Goal: Information Seeking & Learning: Learn about a topic

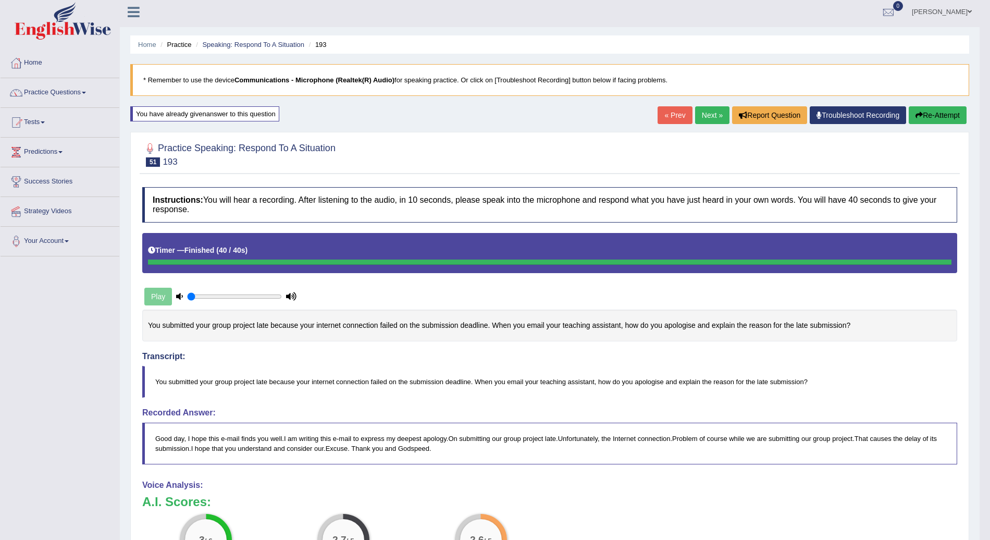
scroll to position [3, 0]
click at [713, 114] on link "Next »" at bounding box center [712, 116] width 34 height 18
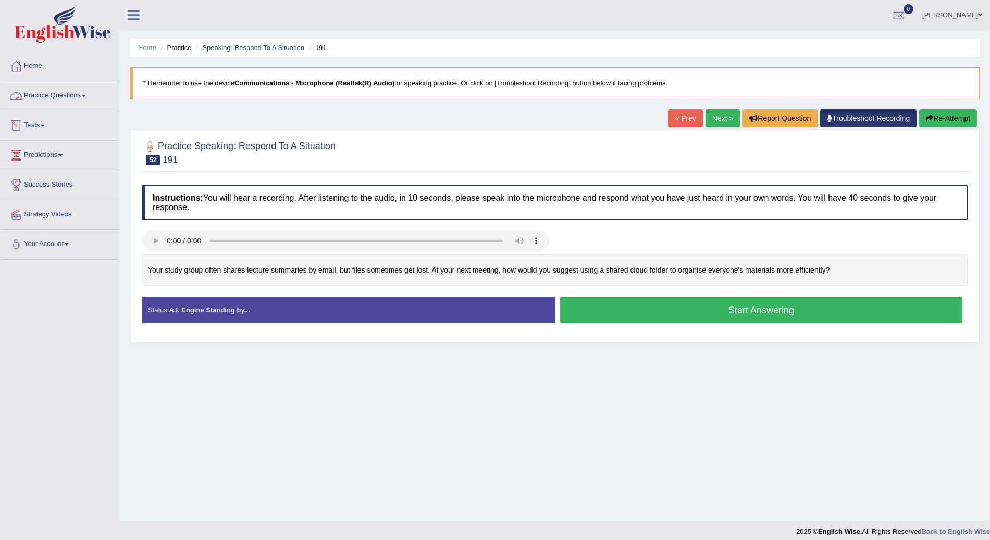
click at [85, 97] on link "Practice Questions" at bounding box center [60, 94] width 119 height 26
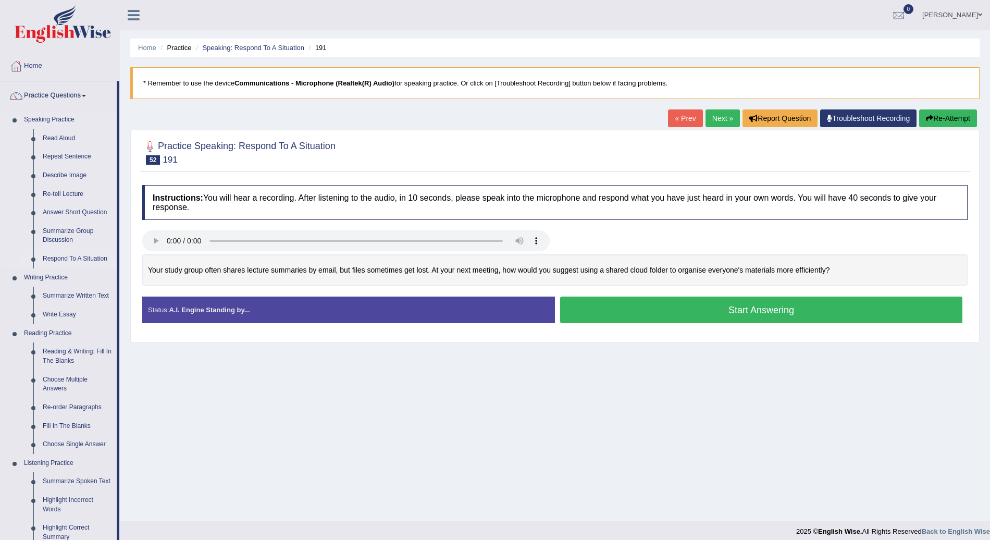
click at [91, 256] on link "Respond To A Situation" at bounding box center [77, 259] width 79 height 19
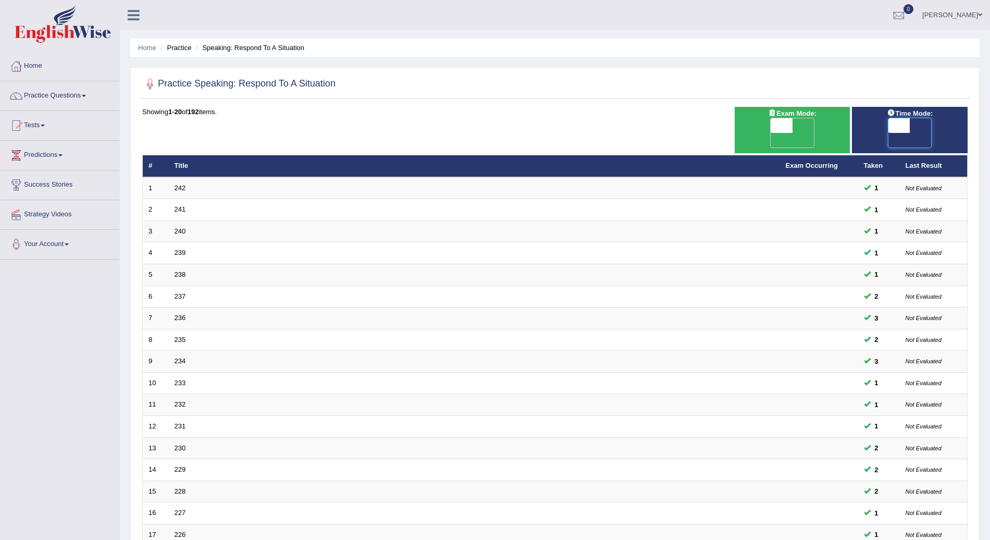
click at [902, 124] on span at bounding box center [900, 125] width 22 height 15
checkbox input "true"
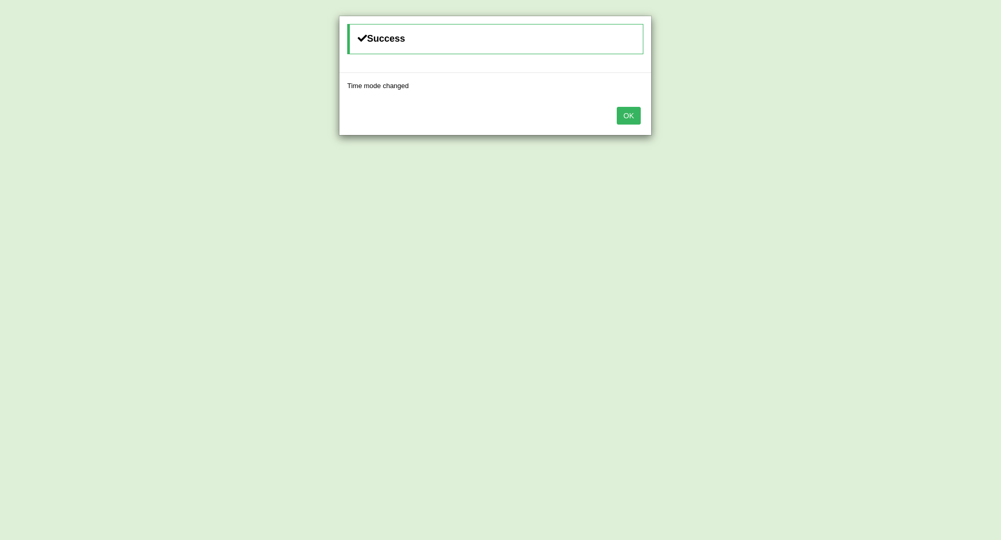
click at [631, 112] on button "OK" at bounding box center [629, 116] width 24 height 18
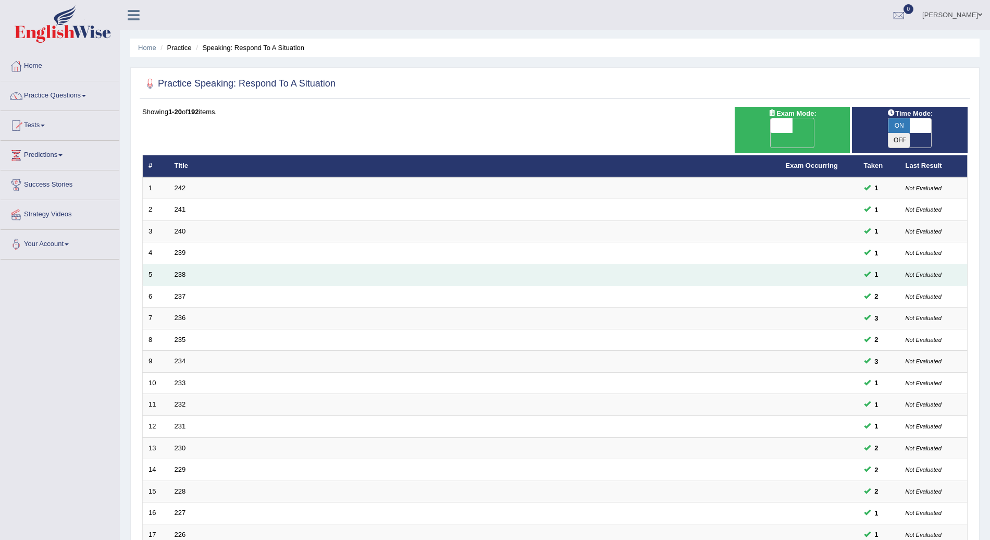
scroll to position [145, 0]
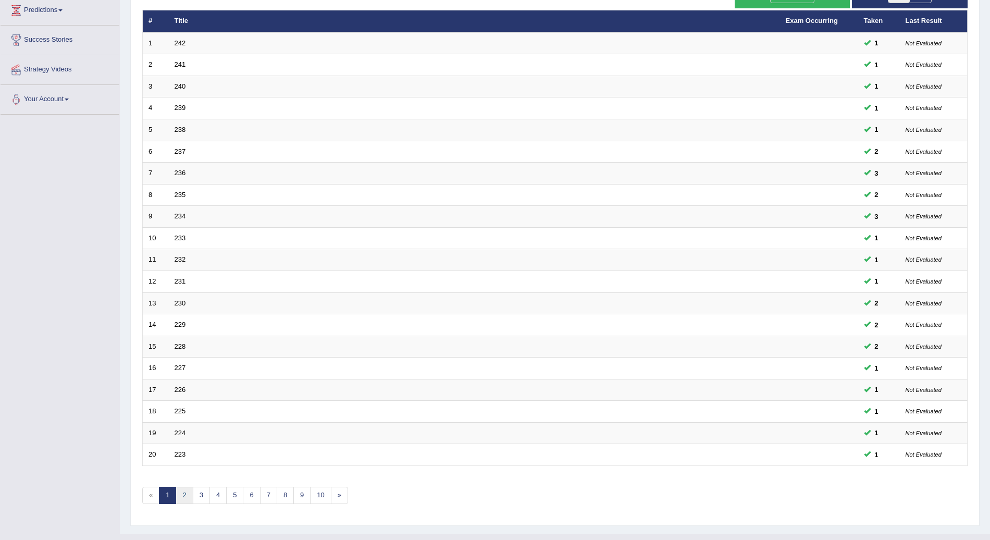
click at [184, 487] on link "2" at bounding box center [184, 495] width 17 height 17
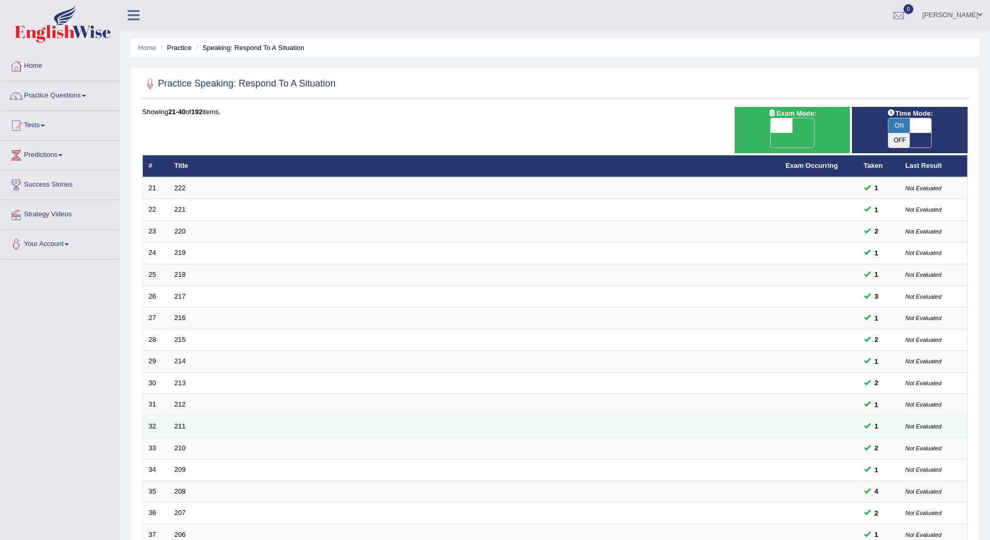
scroll to position [145, 0]
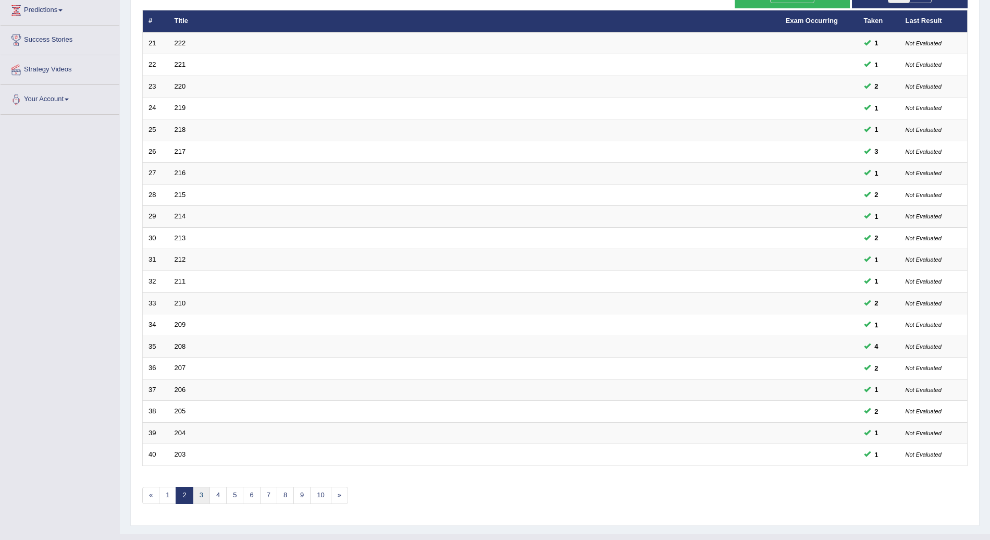
click at [201, 487] on link "3" at bounding box center [201, 495] width 17 height 17
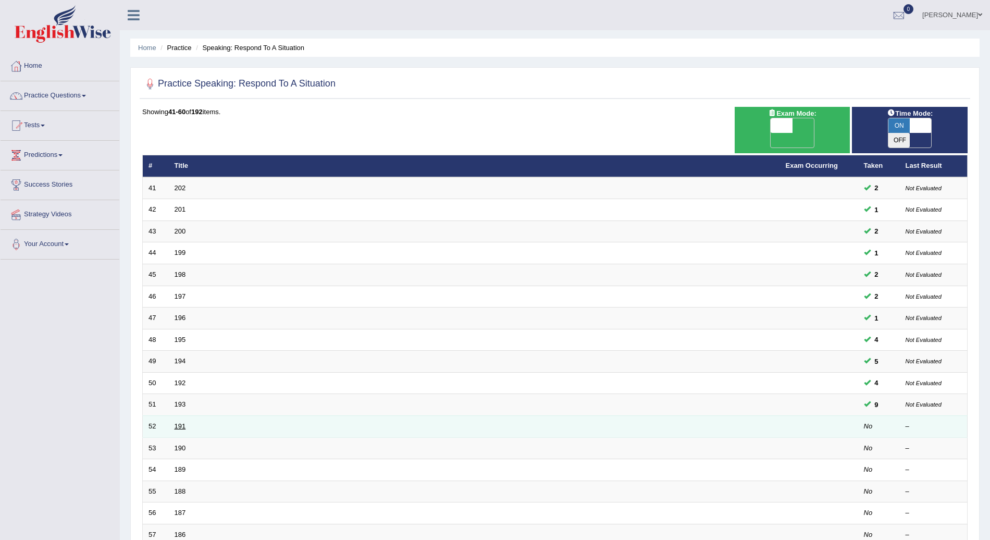
click at [182, 422] on link "191" at bounding box center [180, 426] width 11 height 8
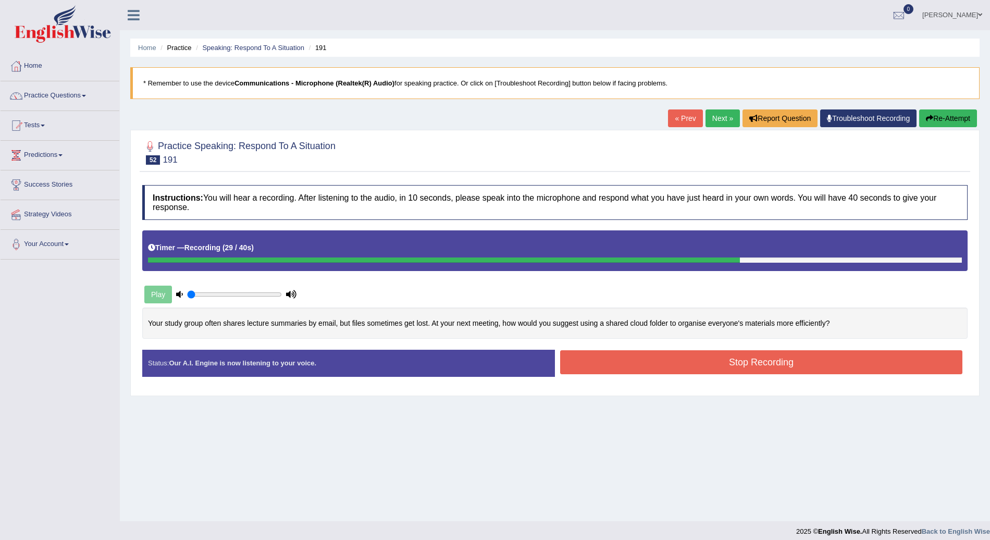
click at [715, 370] on button "Stop Recording" at bounding box center [761, 362] width 402 height 24
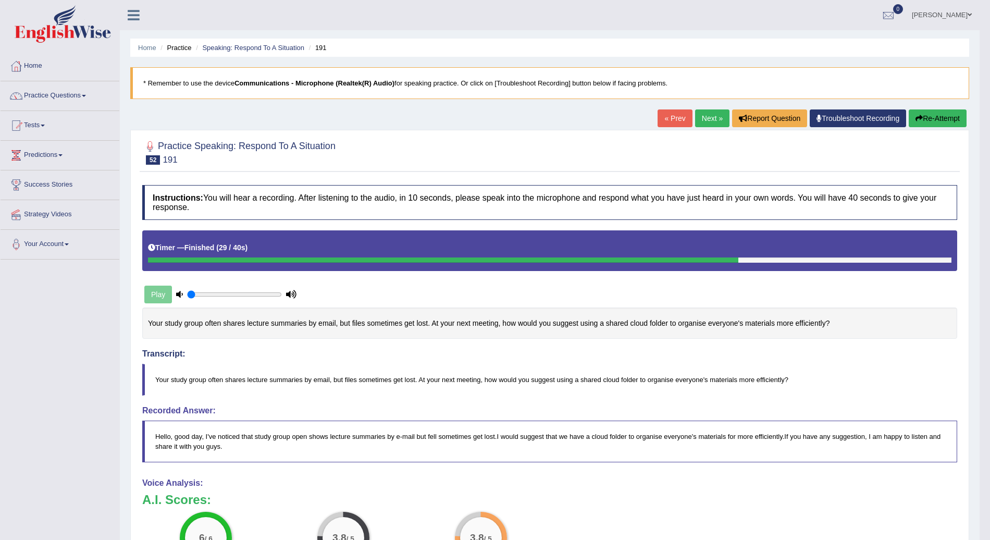
click at [710, 117] on link "Next »" at bounding box center [712, 118] width 34 height 18
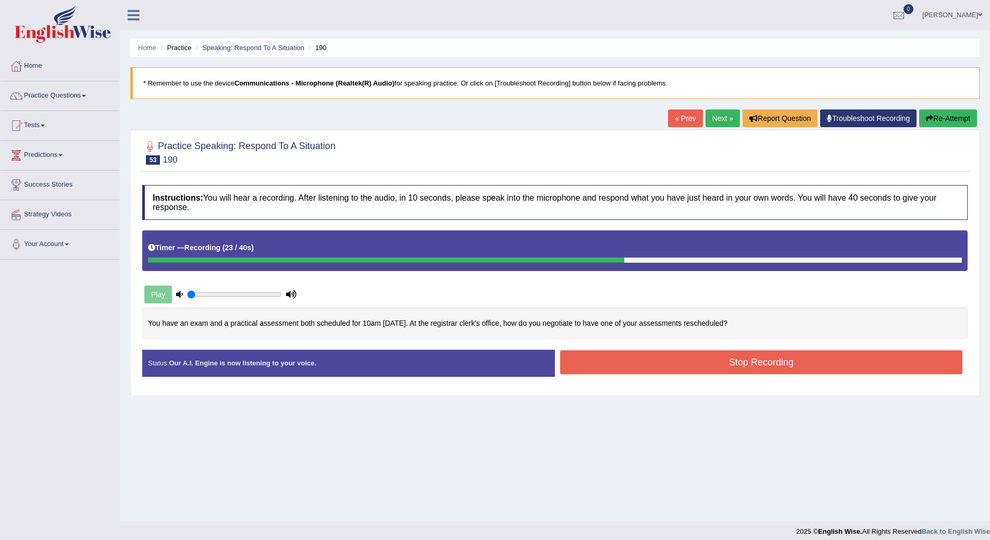
click at [685, 363] on button "Stop Recording" at bounding box center [761, 362] width 402 height 24
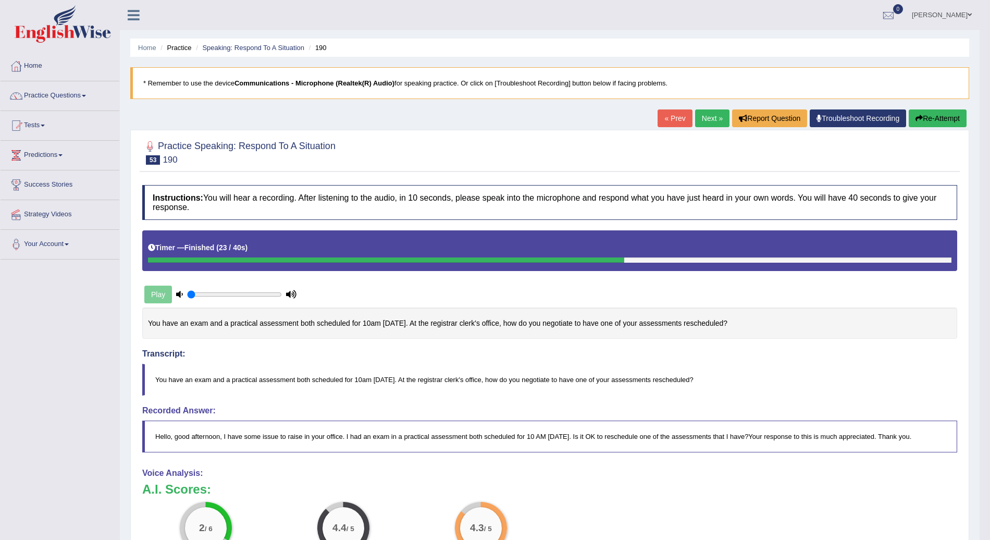
click at [939, 113] on button "Re-Attempt" at bounding box center [938, 118] width 58 height 18
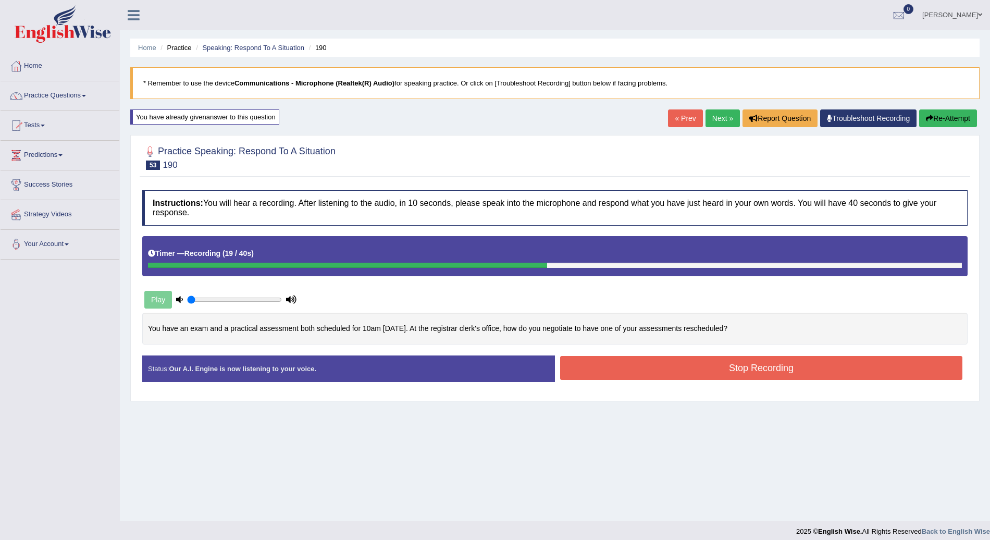
click at [745, 367] on button "Stop Recording" at bounding box center [761, 368] width 402 height 24
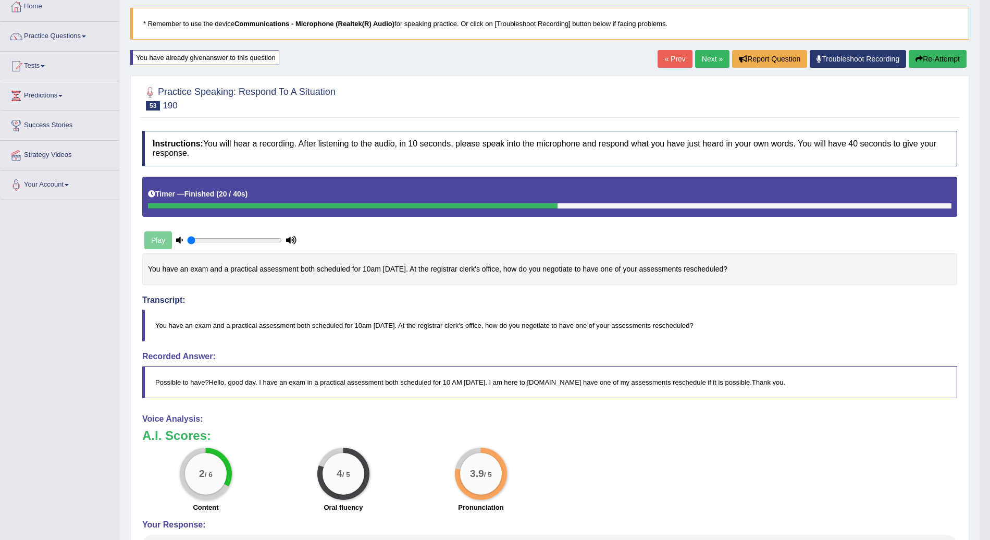
scroll to position [44, 0]
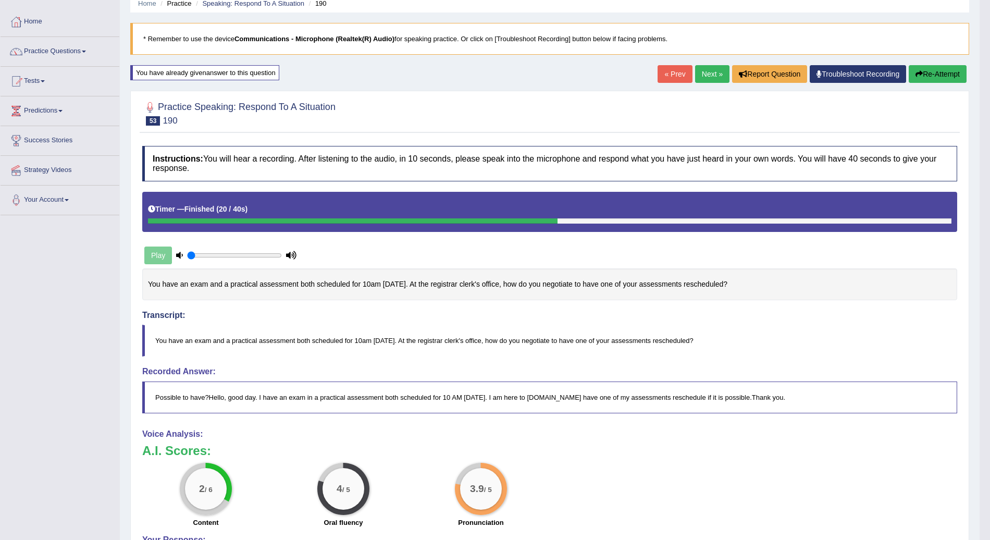
click at [946, 68] on button "Re-Attempt" at bounding box center [938, 74] width 58 height 18
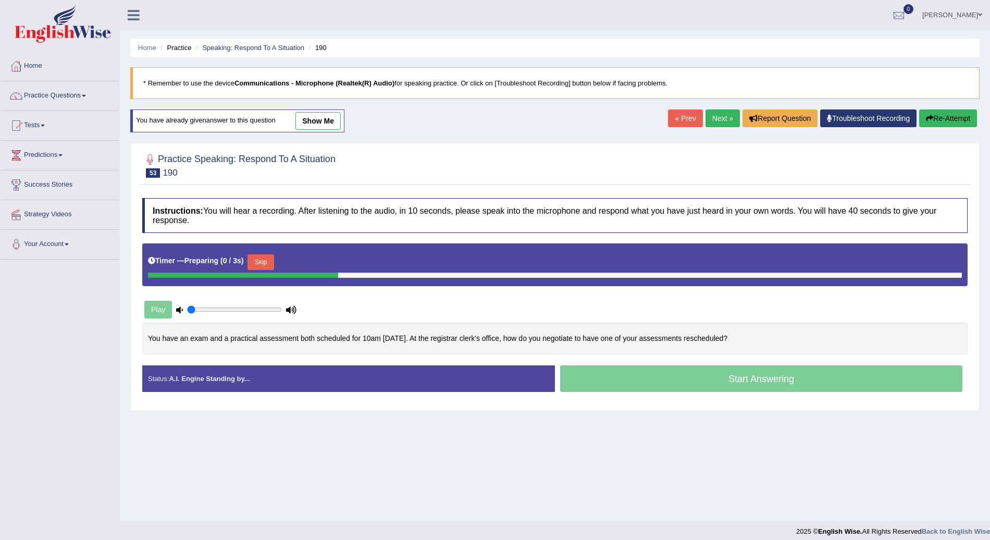
scroll to position [7, 0]
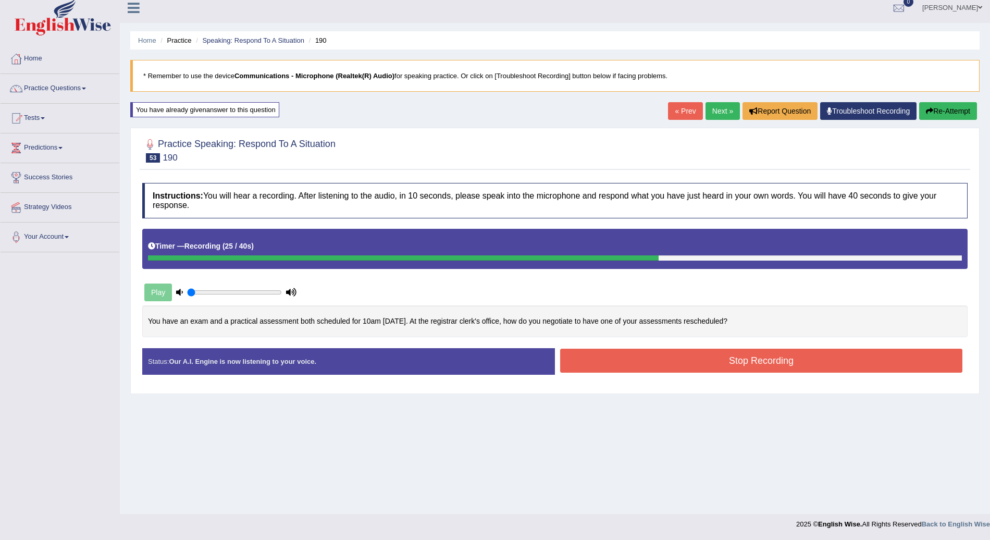
click at [724, 358] on button "Stop Recording" at bounding box center [761, 361] width 402 height 24
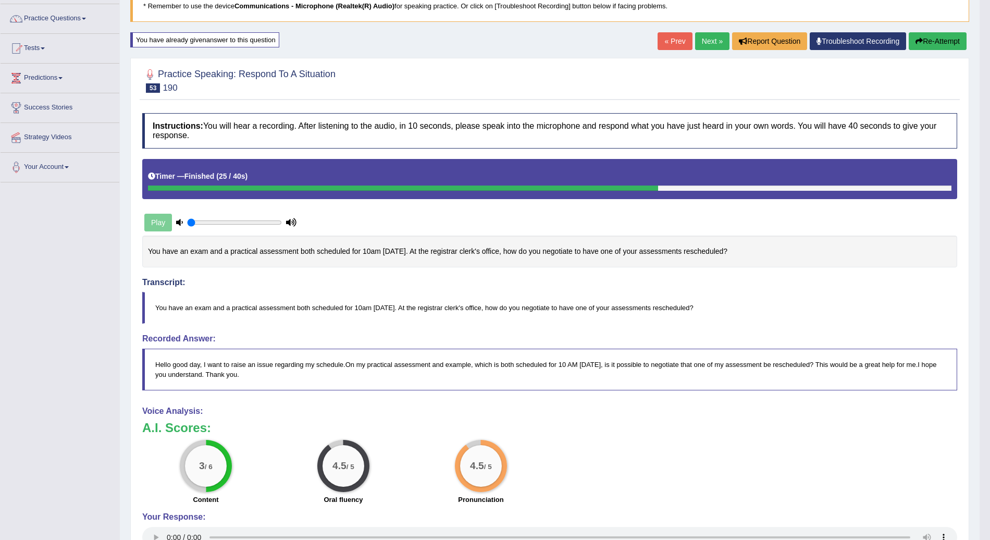
scroll to position [78, 0]
click at [938, 39] on button "Re-Attempt" at bounding box center [938, 41] width 58 height 18
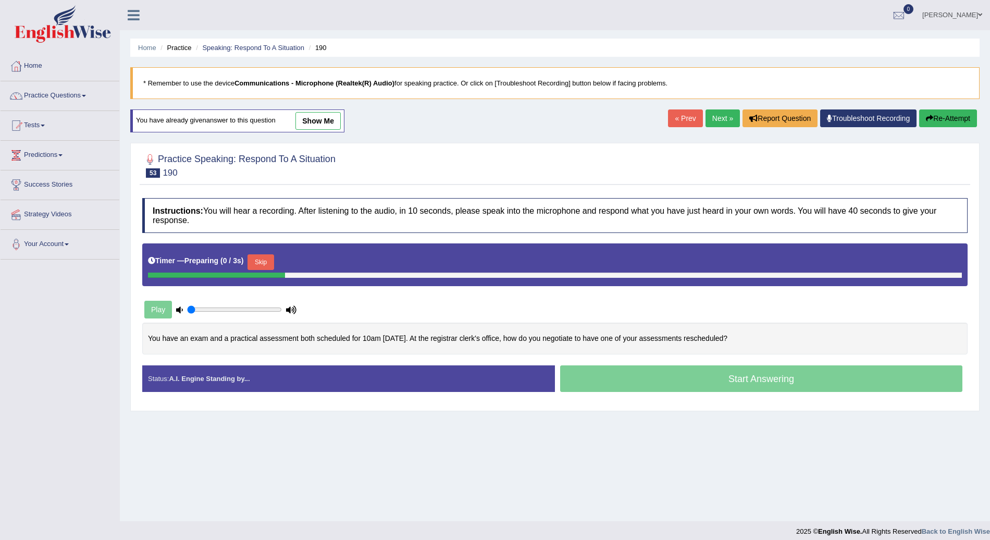
scroll to position [7, 0]
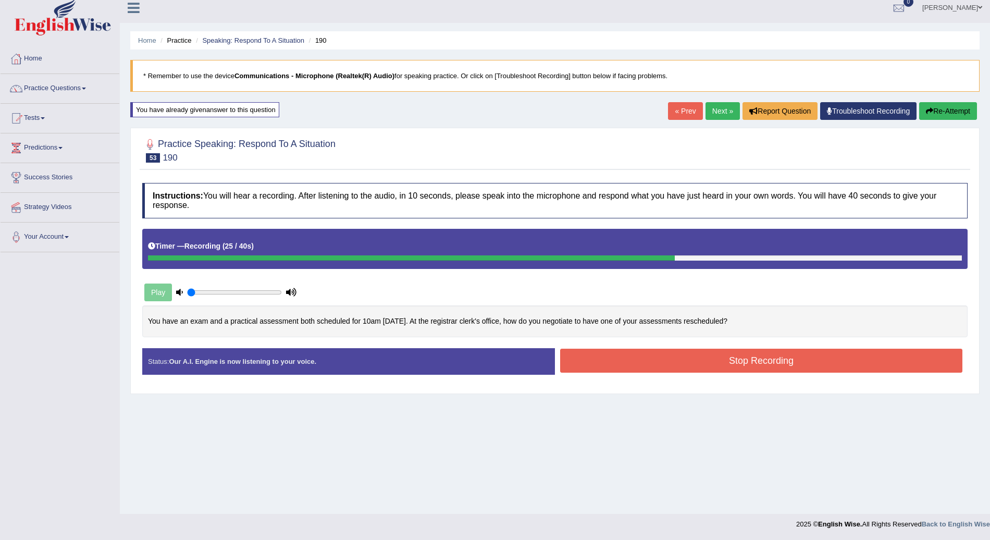
click at [737, 362] on button "Stop Recording" at bounding box center [761, 361] width 402 height 24
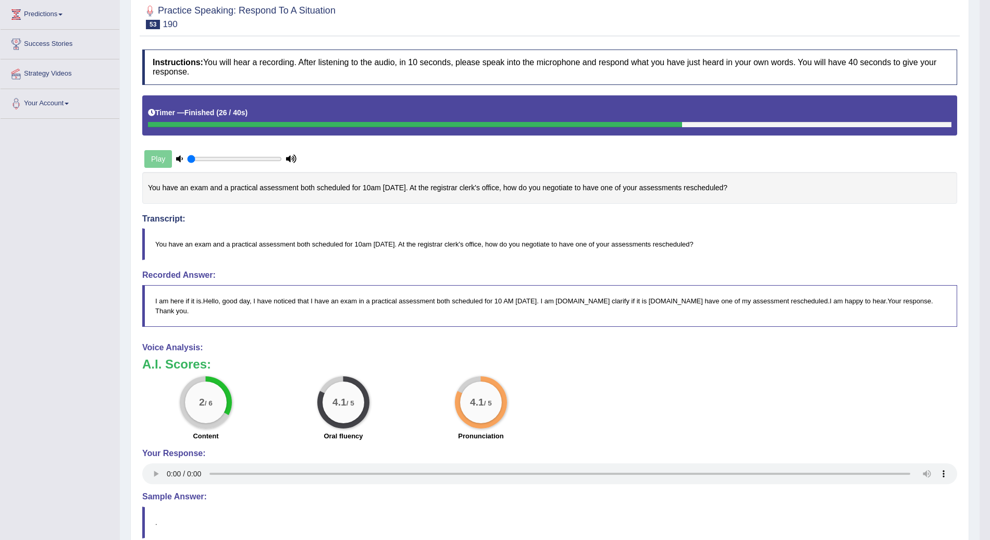
scroll to position [0, 0]
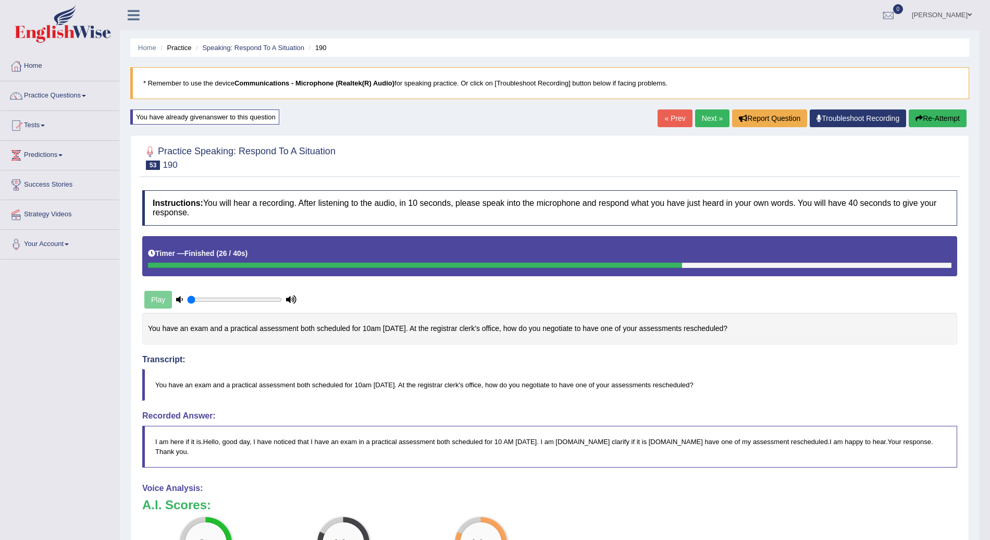
click at [939, 116] on button "Re-Attempt" at bounding box center [938, 118] width 58 height 18
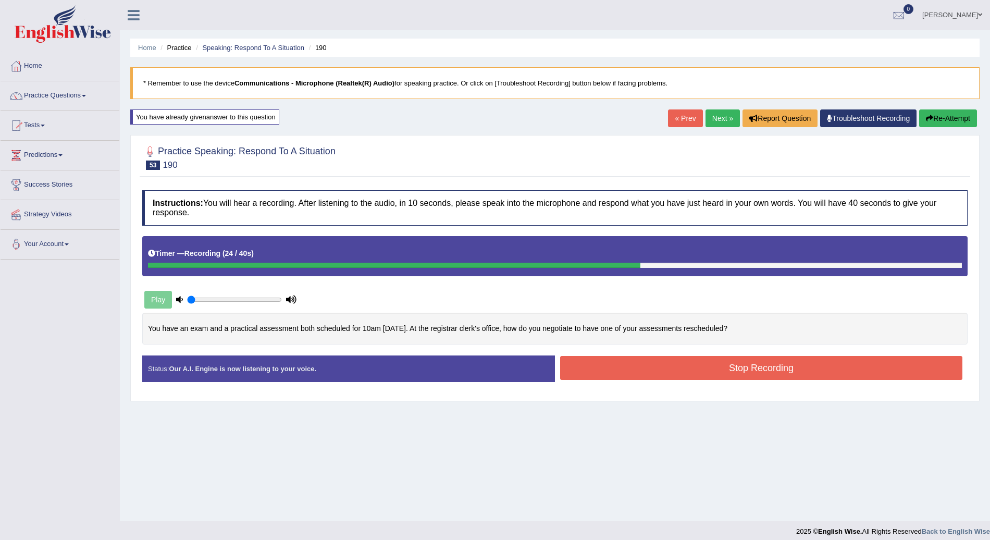
click at [854, 370] on button "Stop Recording" at bounding box center [761, 368] width 402 height 24
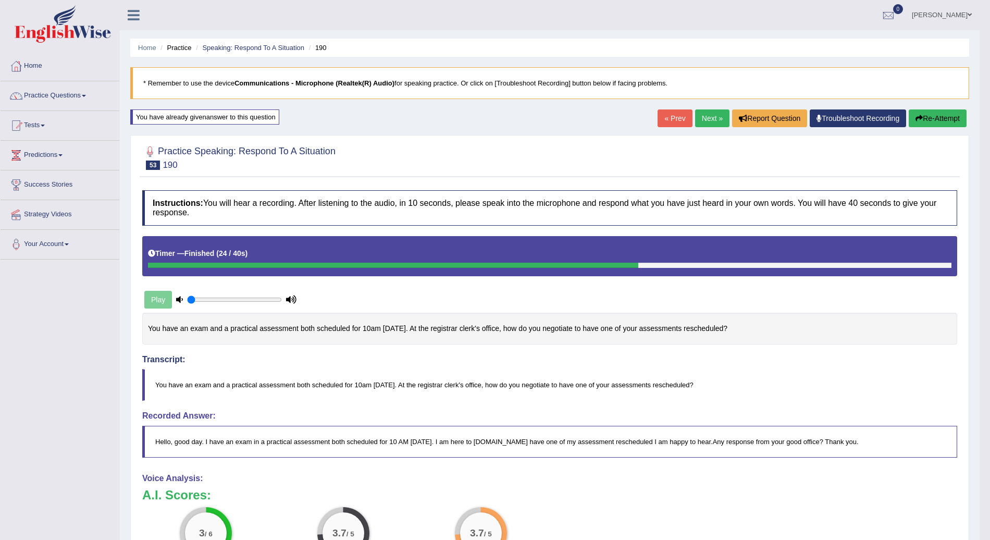
click at [952, 113] on button "Re-Attempt" at bounding box center [938, 118] width 58 height 18
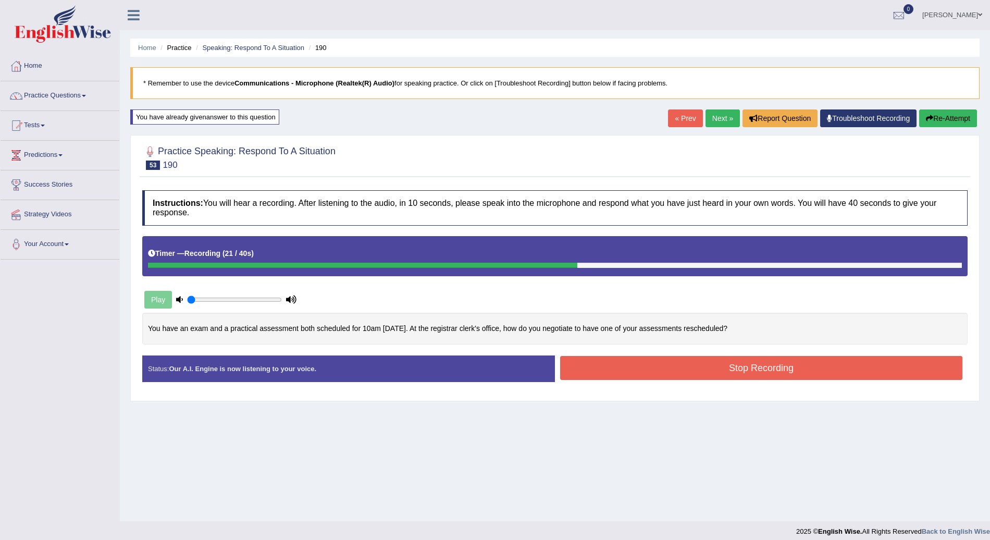
click at [733, 361] on button "Stop Recording" at bounding box center [761, 368] width 402 height 24
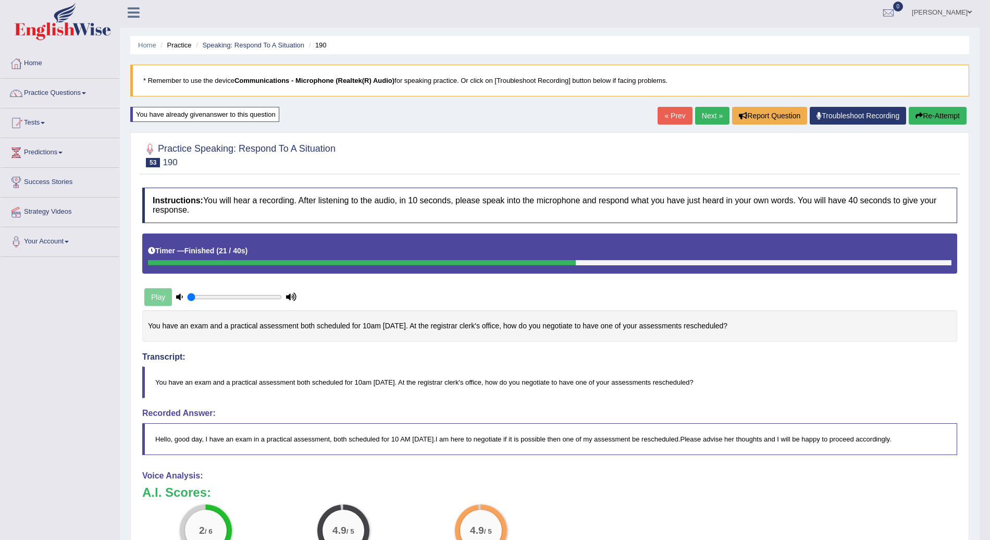
scroll to position [46, 0]
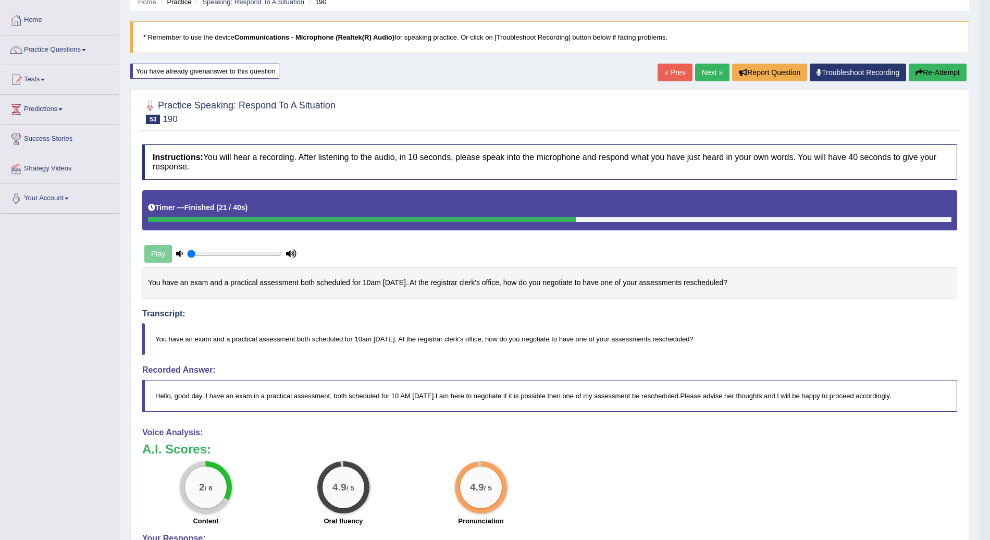
click at [934, 72] on button "Re-Attempt" at bounding box center [938, 73] width 58 height 18
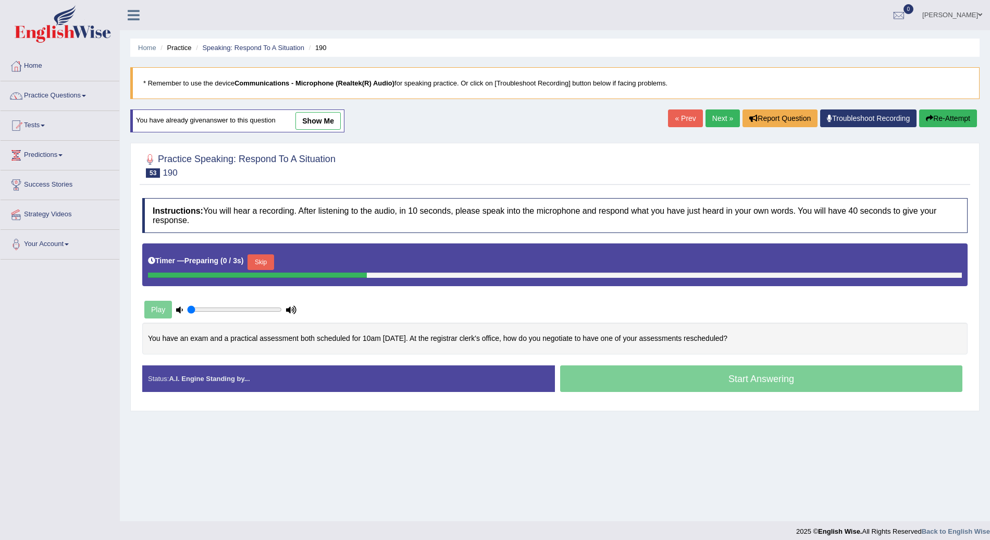
scroll to position [7, 0]
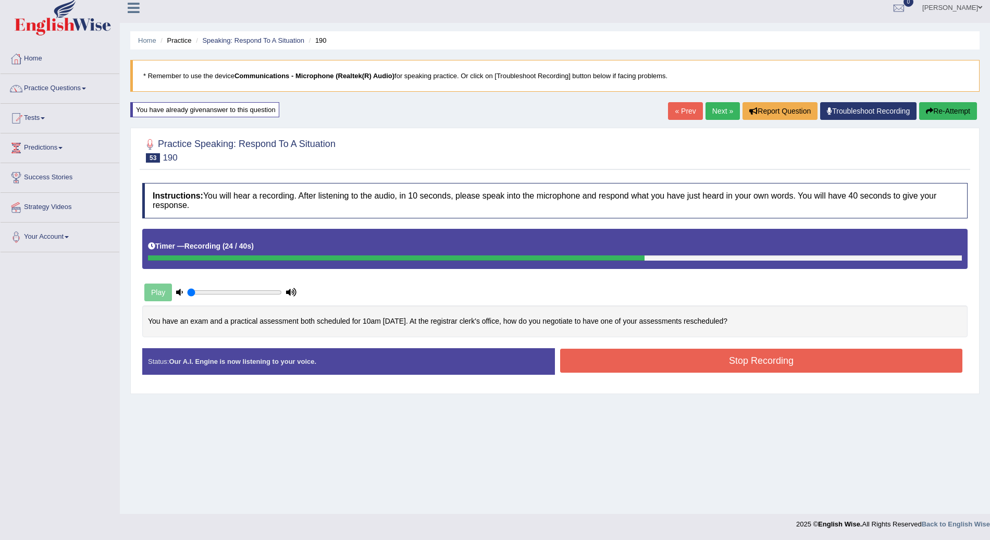
click at [790, 350] on button "Stop Recording" at bounding box center [761, 361] width 402 height 24
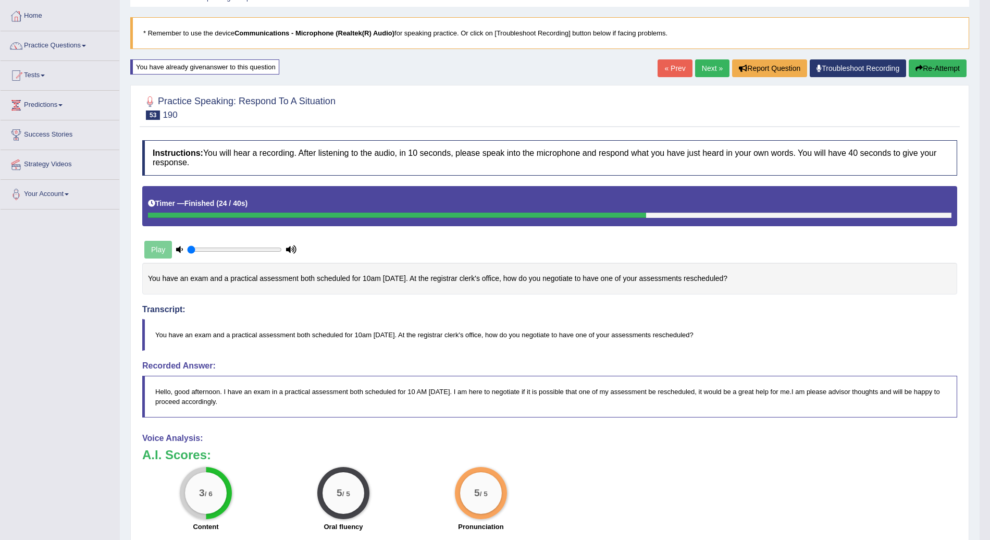
scroll to position [42, 0]
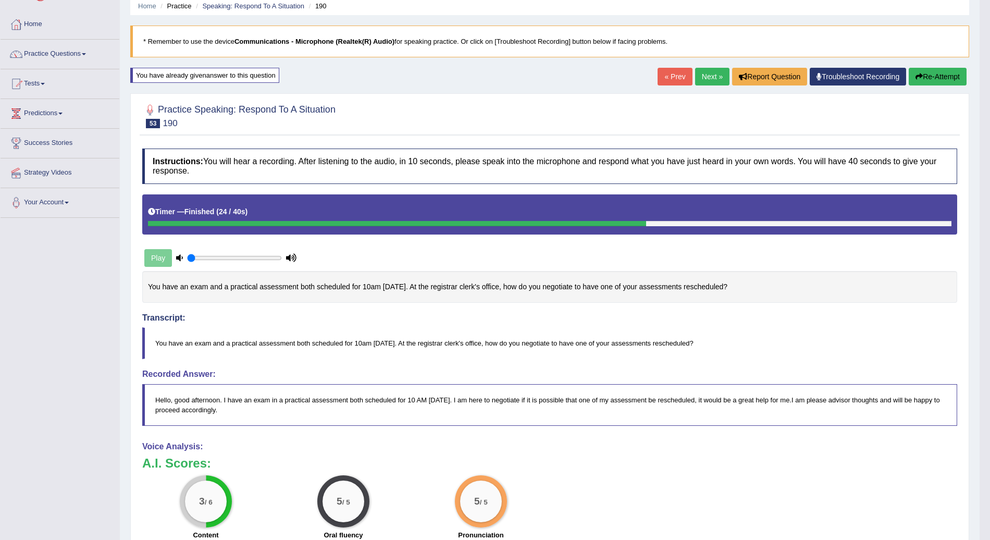
click at [937, 78] on button "Re-Attempt" at bounding box center [938, 77] width 58 height 18
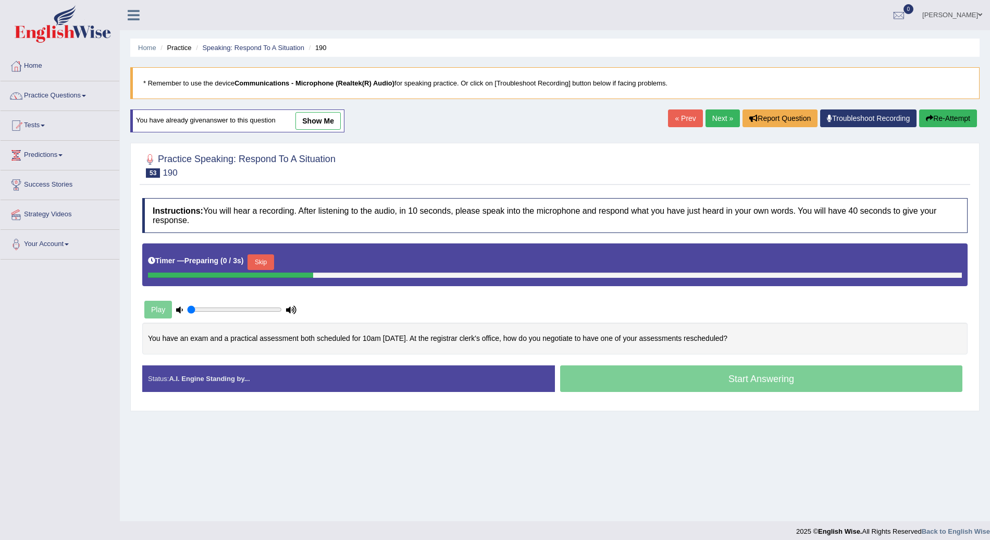
scroll to position [7, 0]
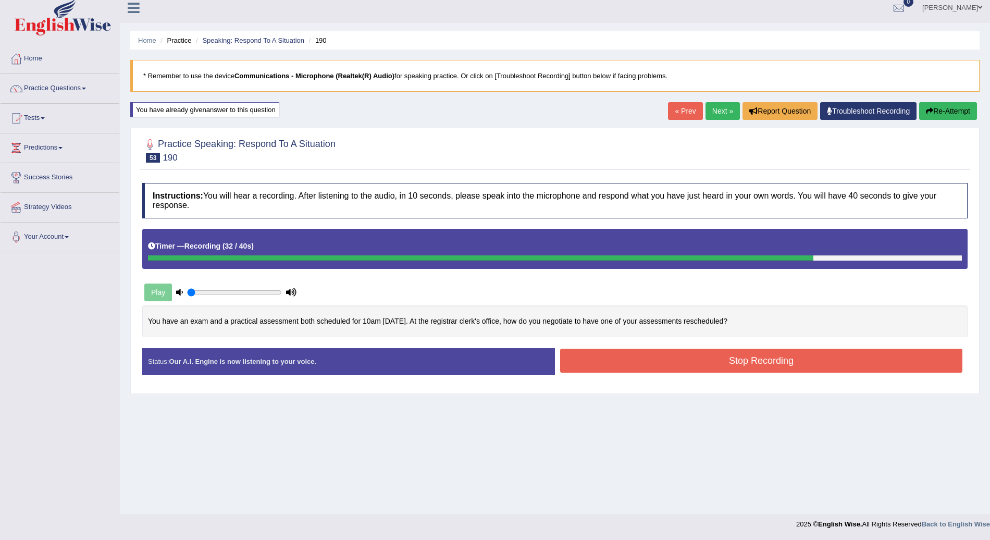
click at [865, 349] on button "Stop Recording" at bounding box center [761, 361] width 402 height 24
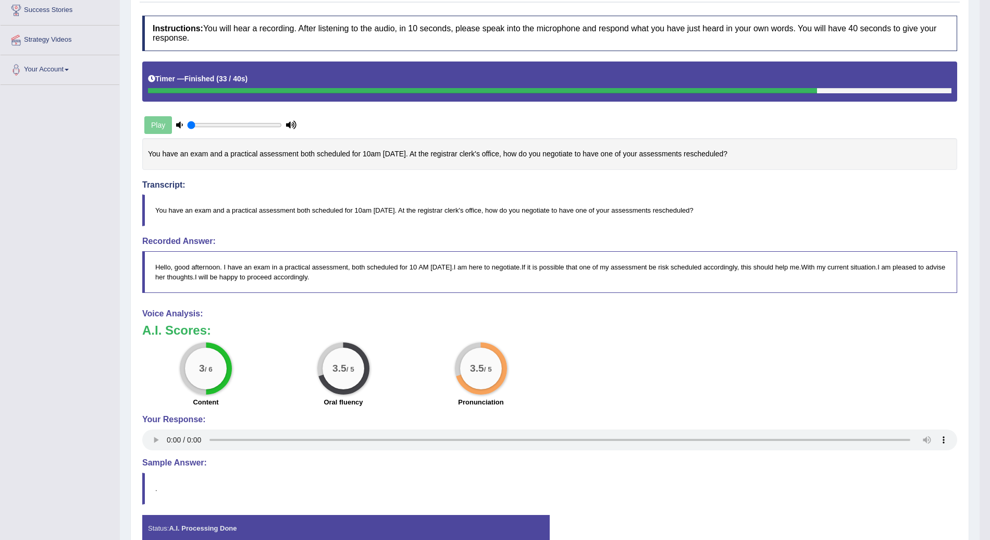
scroll to position [0, 0]
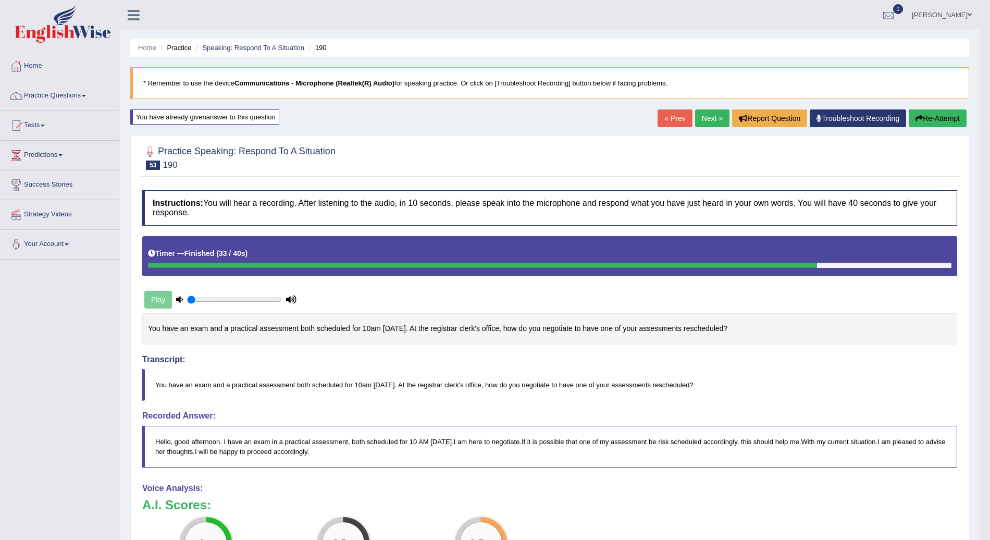
click at [713, 121] on link "Next »" at bounding box center [712, 118] width 34 height 18
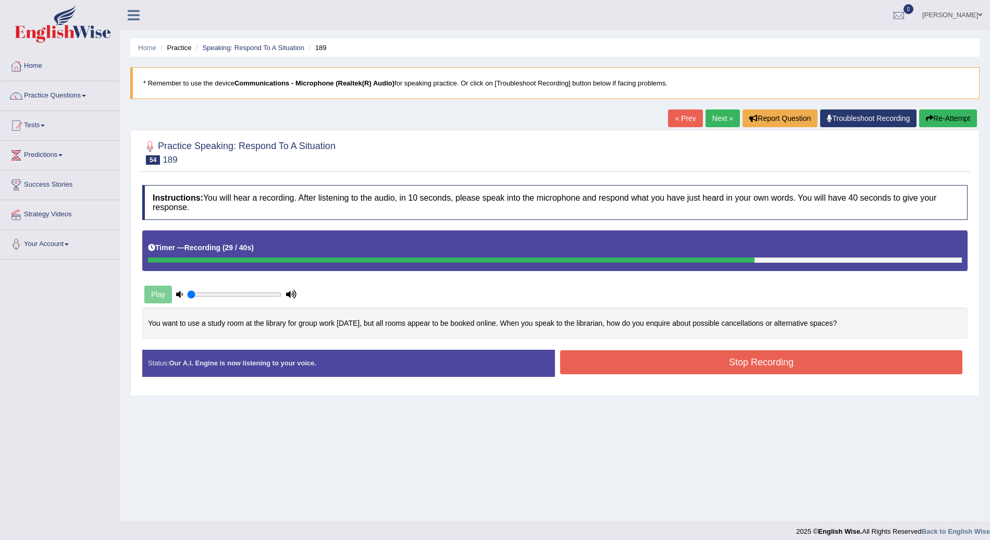
click at [729, 360] on button "Stop Recording" at bounding box center [761, 362] width 402 height 24
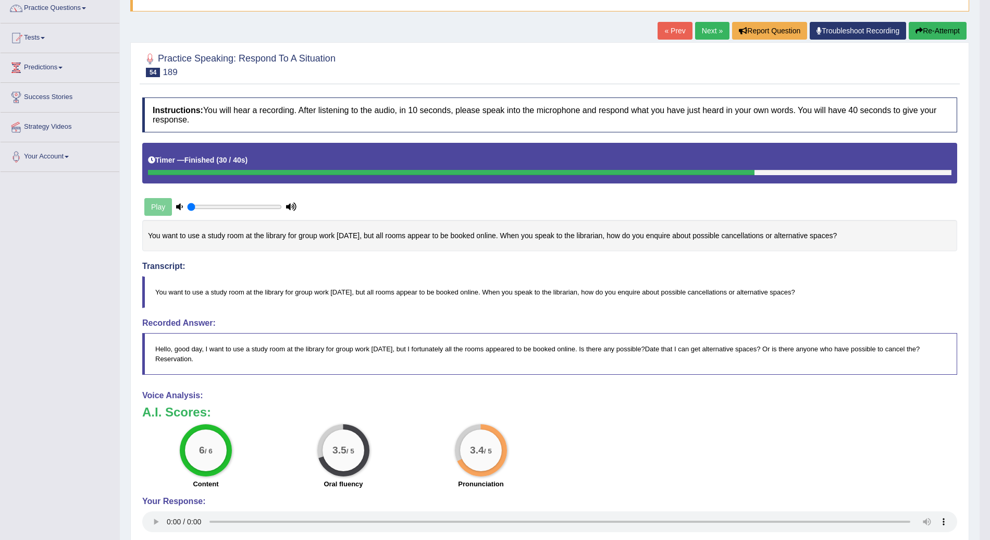
scroll to position [87, 0]
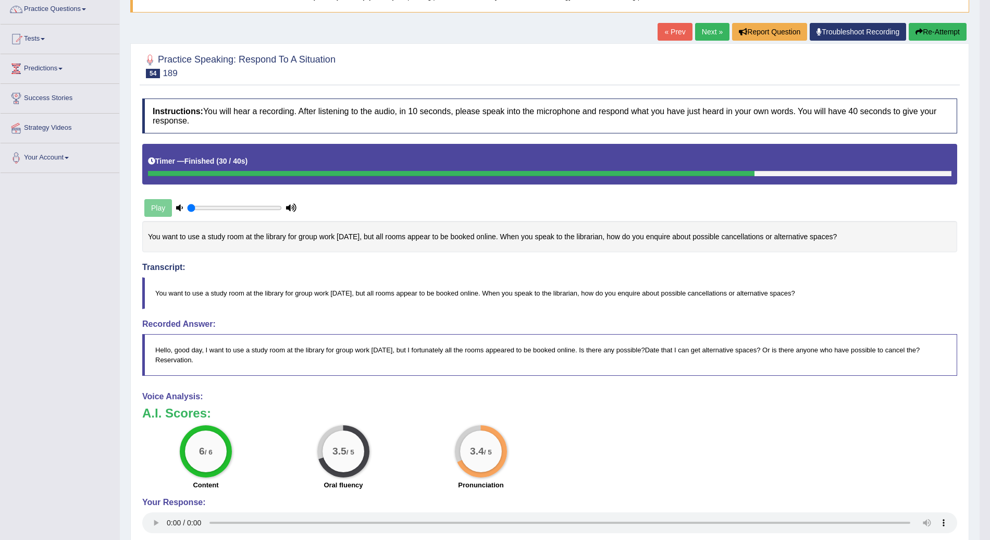
click at [707, 32] on link "Next »" at bounding box center [712, 32] width 34 height 18
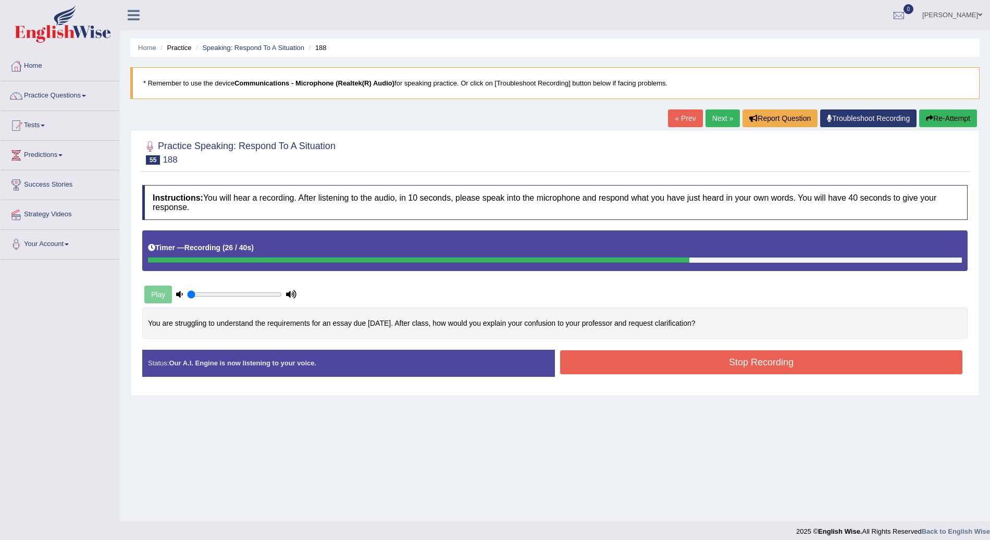
click at [706, 354] on button "Stop Recording" at bounding box center [761, 362] width 402 height 24
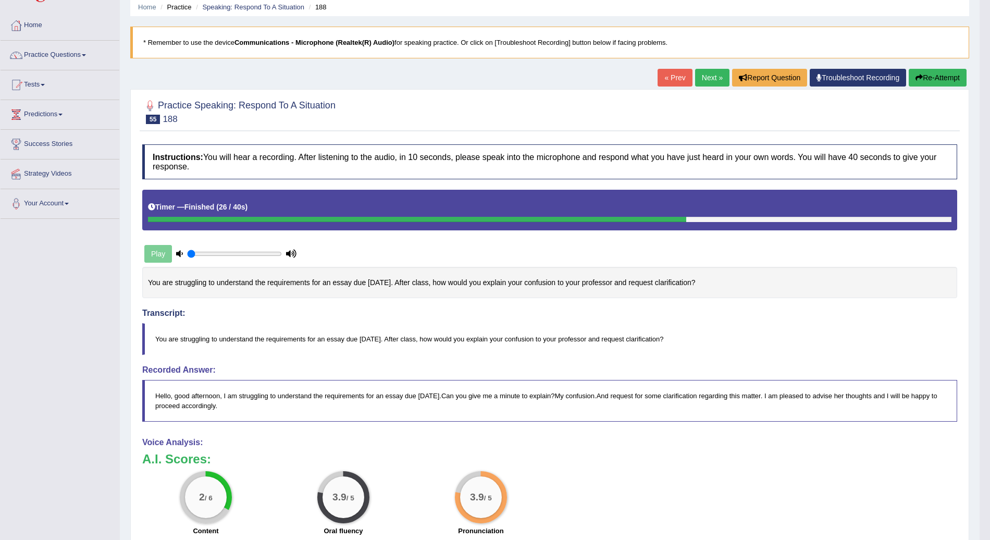
scroll to position [40, 0]
click at [951, 82] on button "Re-Attempt" at bounding box center [938, 78] width 58 height 18
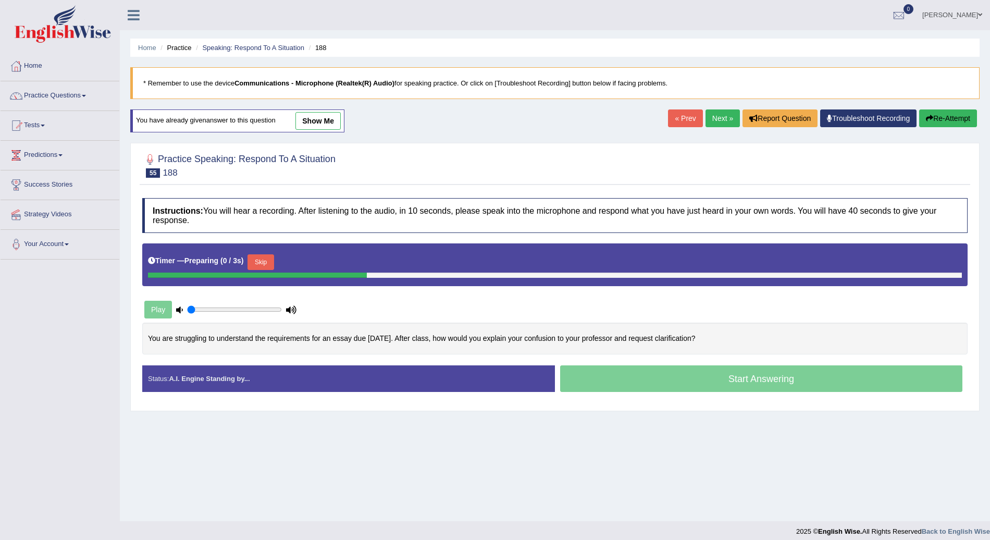
scroll to position [7, 0]
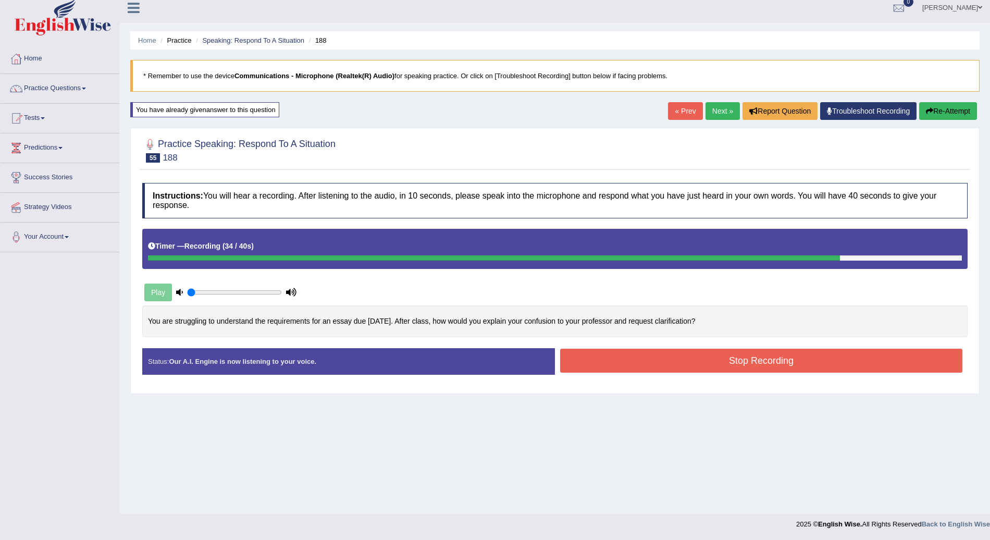
click at [760, 353] on button "Stop Recording" at bounding box center [761, 361] width 402 height 24
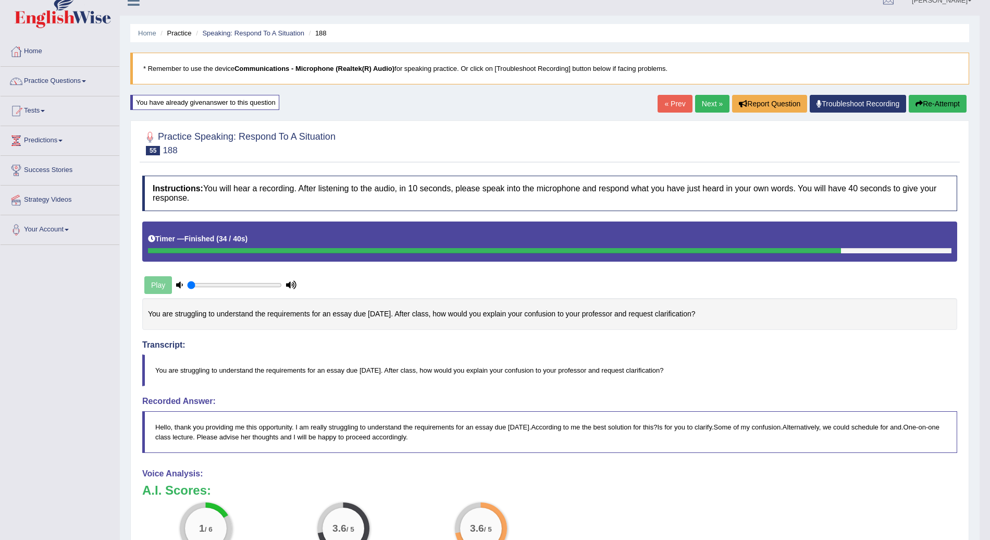
scroll to position [16, 0]
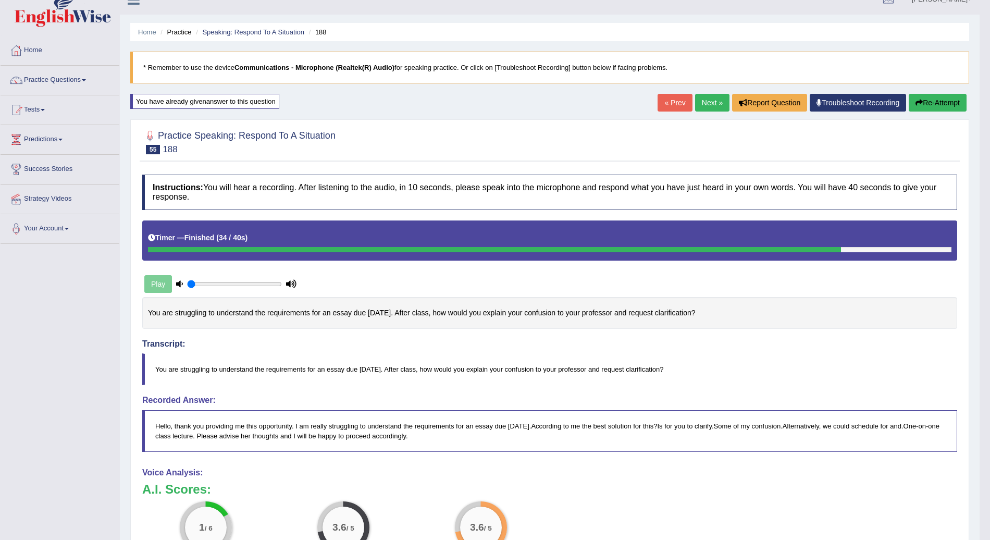
click at [931, 104] on button "Re-Attempt" at bounding box center [938, 103] width 58 height 18
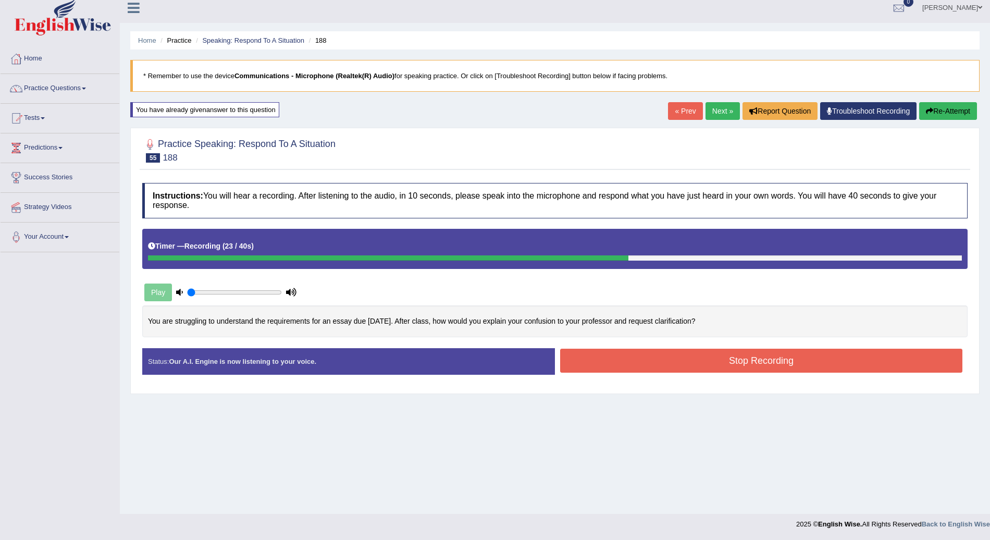
click at [717, 368] on button "Stop Recording" at bounding box center [761, 361] width 402 height 24
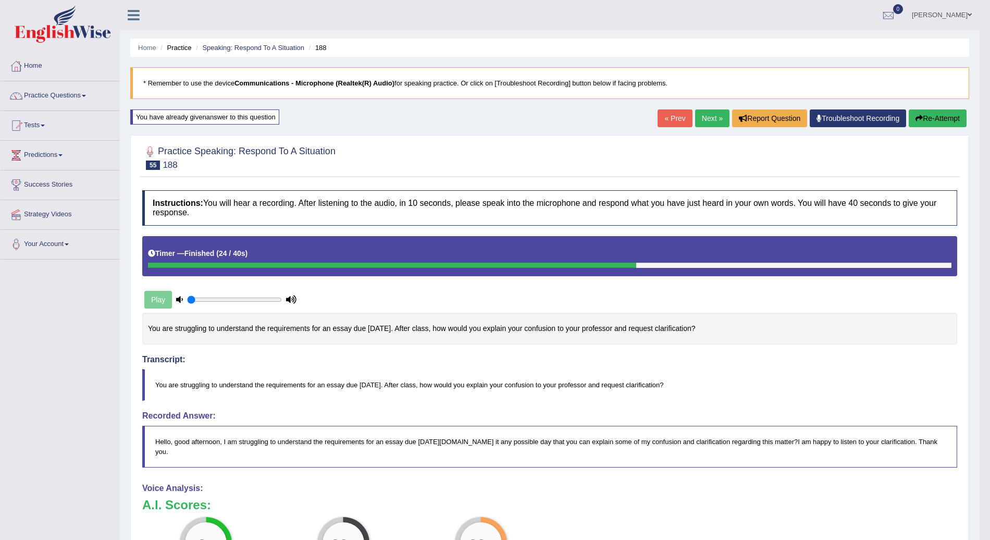
click at [703, 117] on link "Next »" at bounding box center [712, 118] width 34 height 18
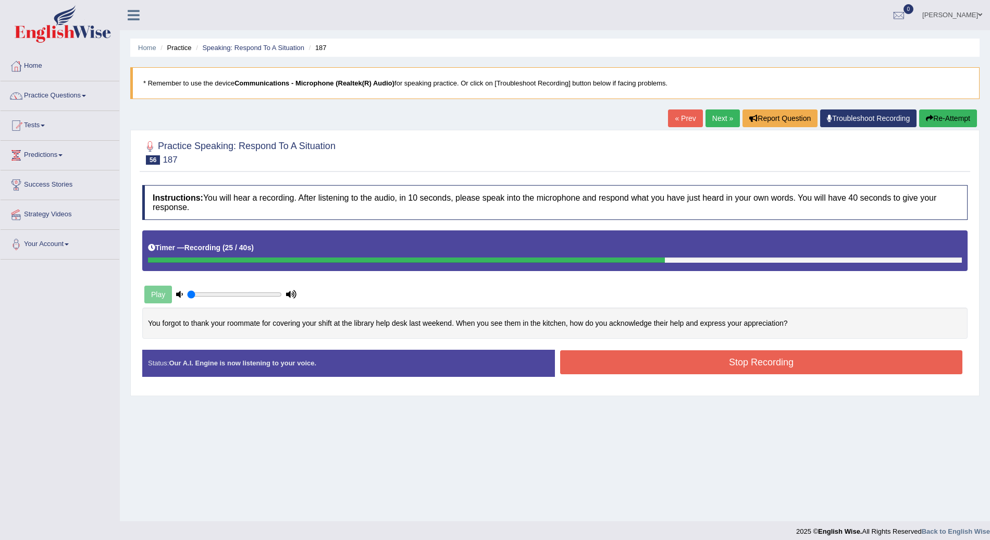
click at [714, 360] on button "Stop Recording" at bounding box center [761, 362] width 402 height 24
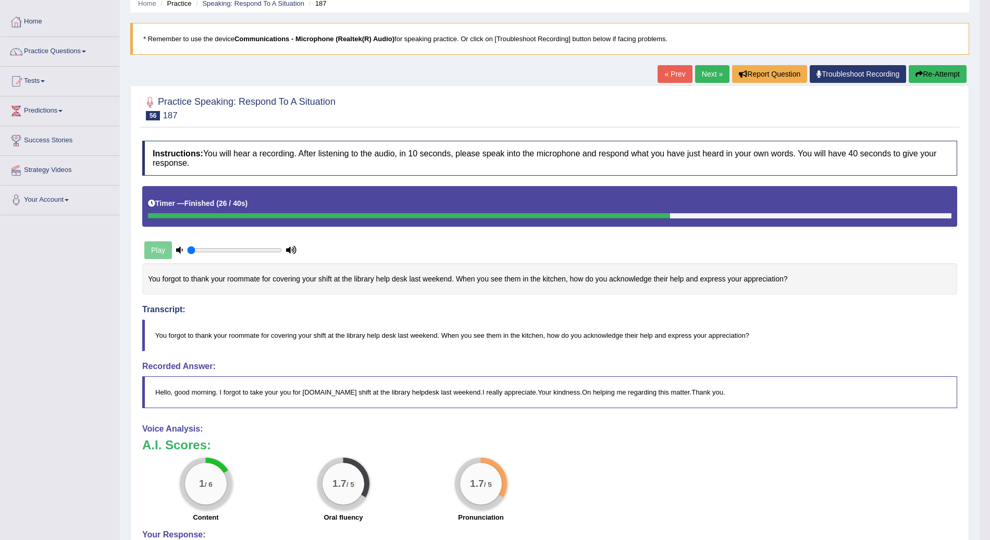
scroll to position [35, 0]
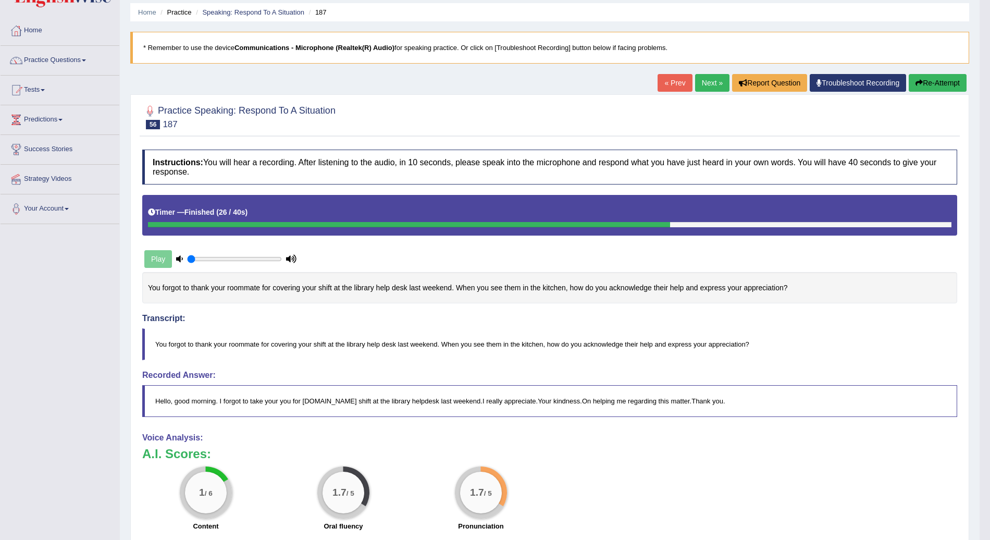
click at [944, 78] on button "Re-Attempt" at bounding box center [938, 83] width 58 height 18
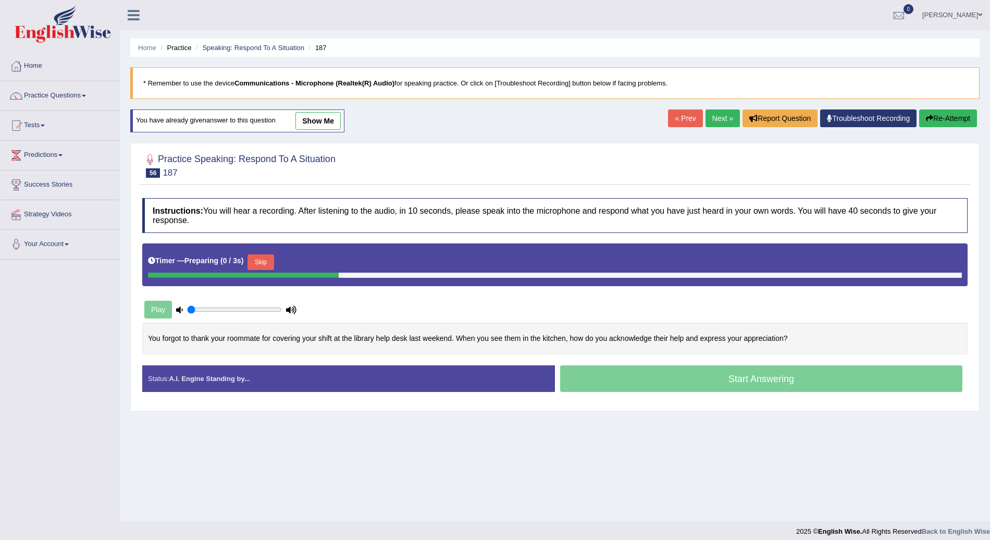
scroll to position [7, 0]
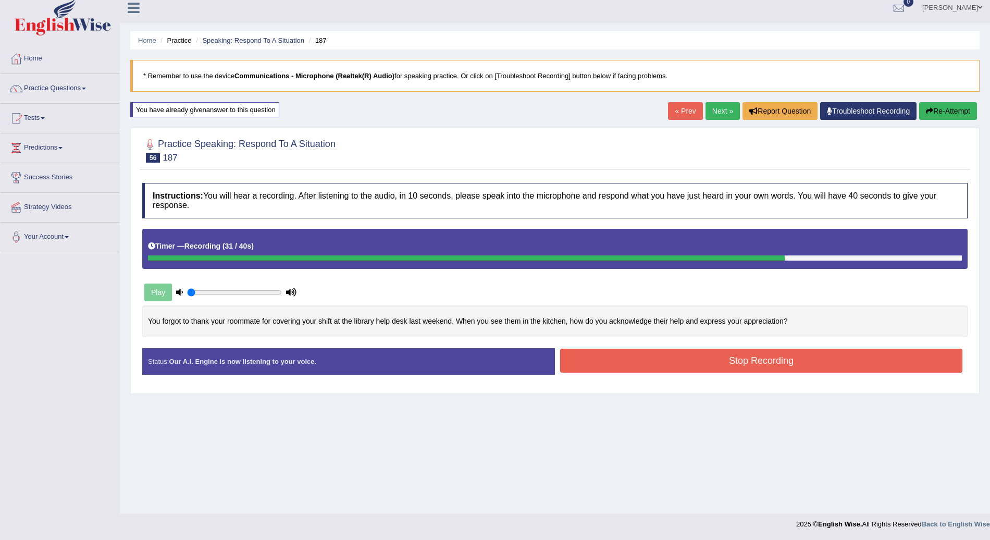
click at [768, 357] on button "Stop Recording" at bounding box center [761, 361] width 402 height 24
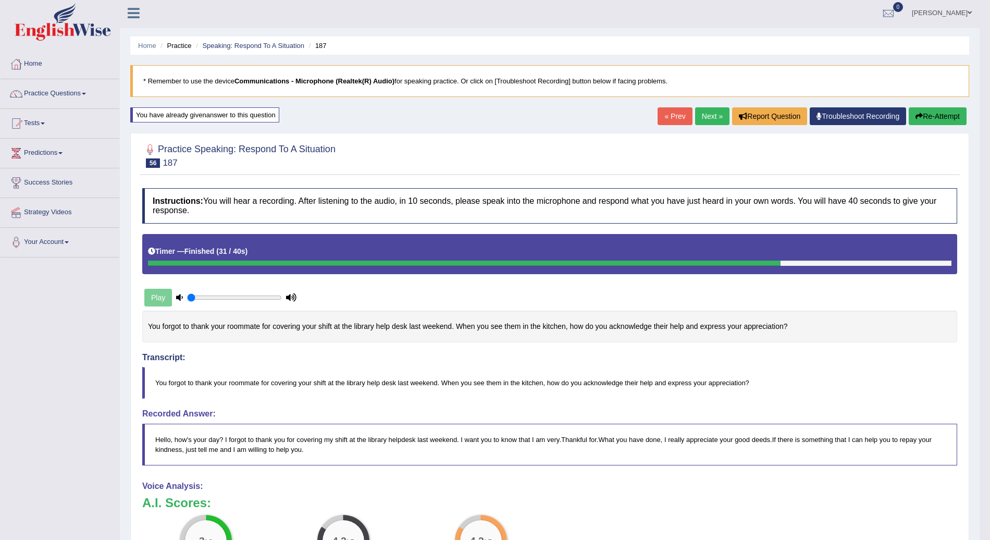
scroll to position [0, 0]
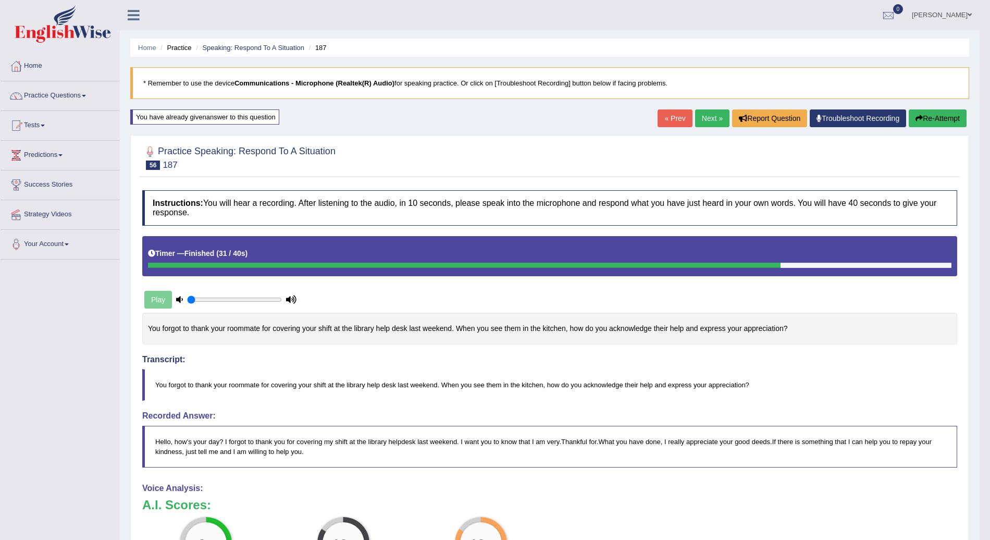
click at [936, 117] on button "Re-Attempt" at bounding box center [938, 118] width 58 height 18
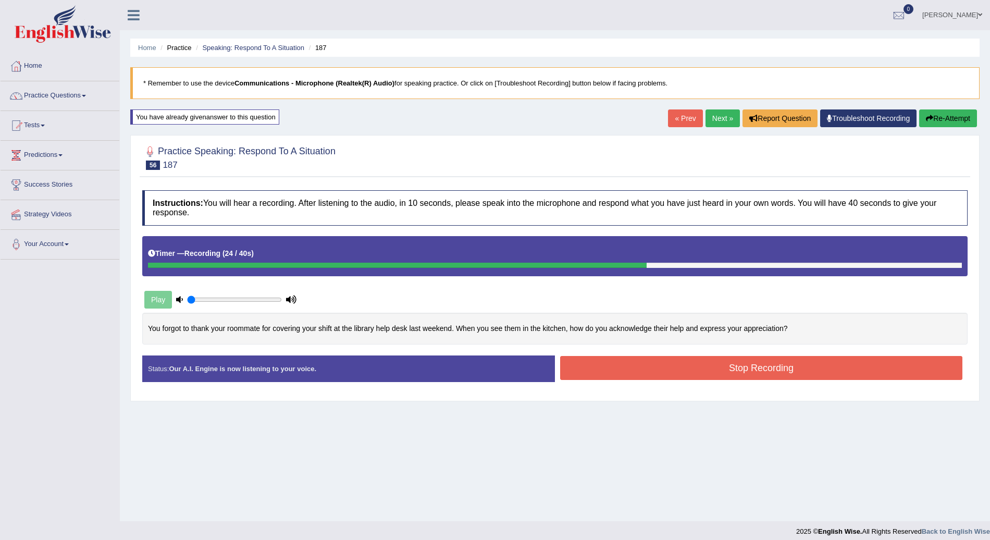
click at [766, 366] on button "Stop Recording" at bounding box center [761, 368] width 402 height 24
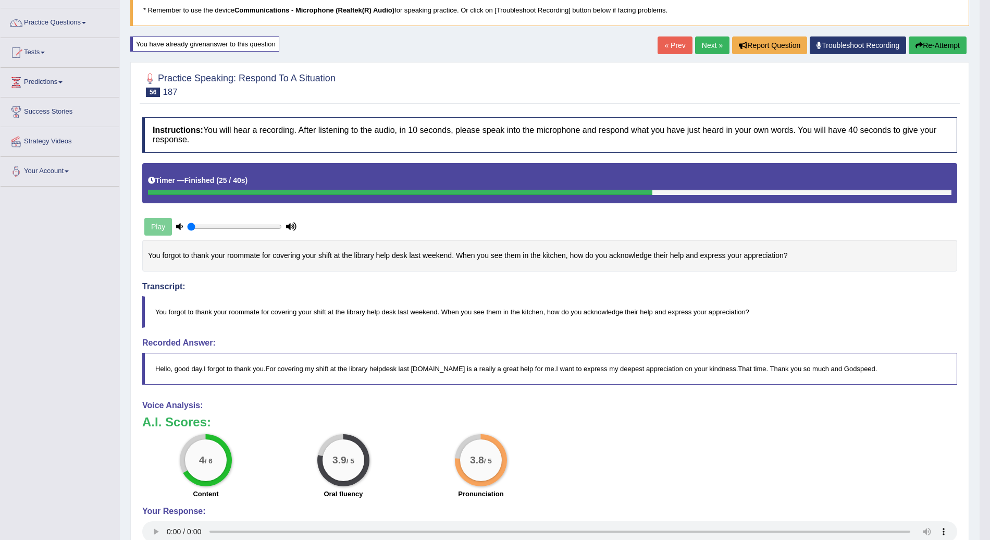
scroll to position [73, 0]
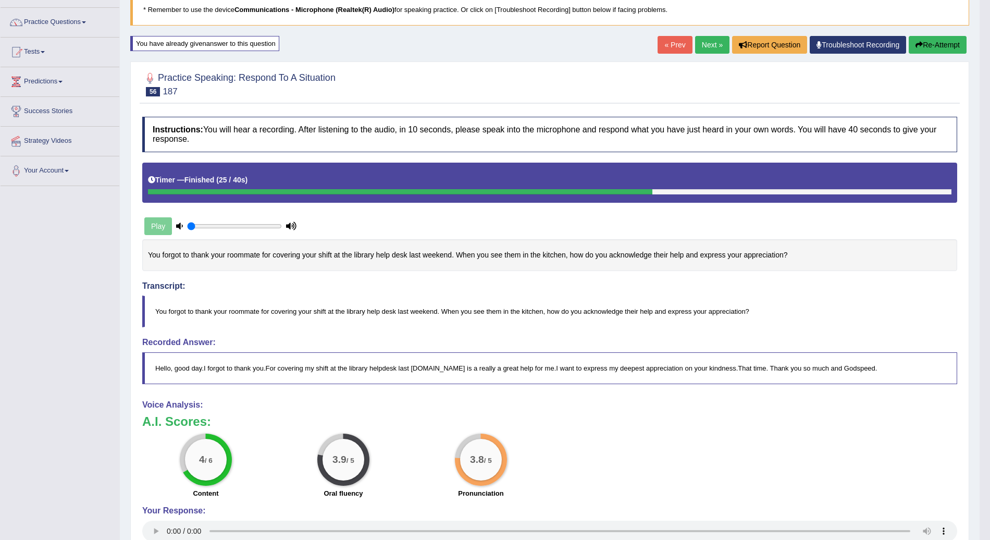
click at [718, 47] on link "Next »" at bounding box center [712, 45] width 34 height 18
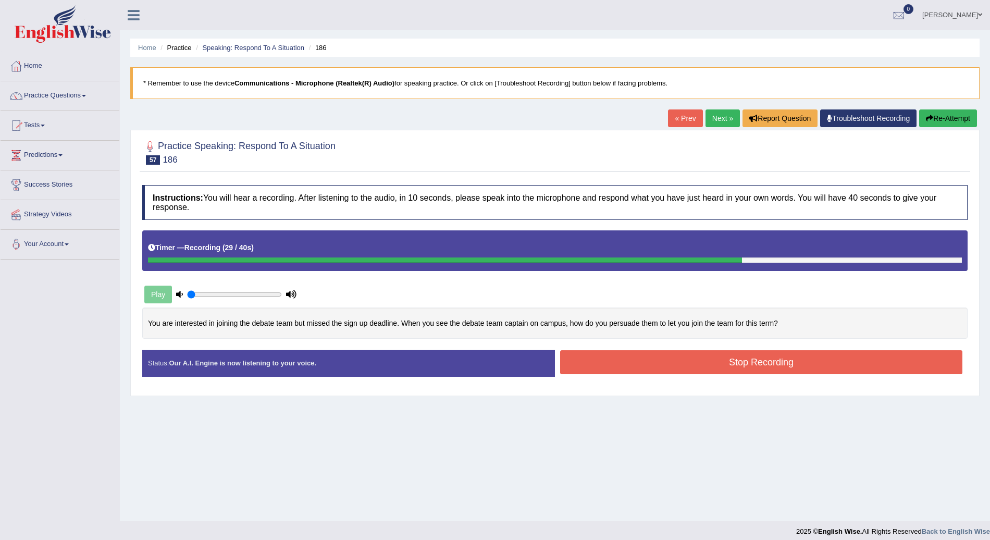
click at [793, 365] on button "Stop Recording" at bounding box center [761, 362] width 402 height 24
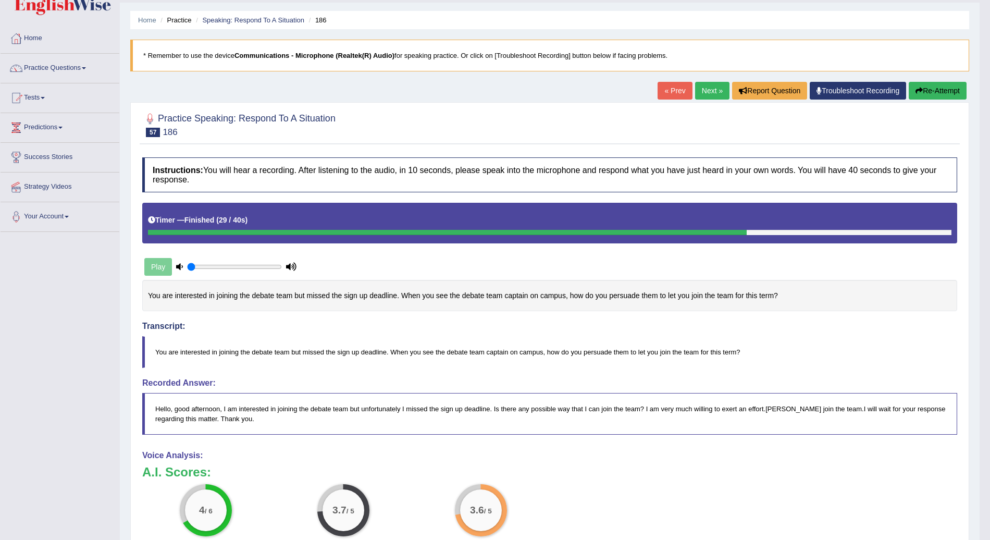
scroll to position [25, 0]
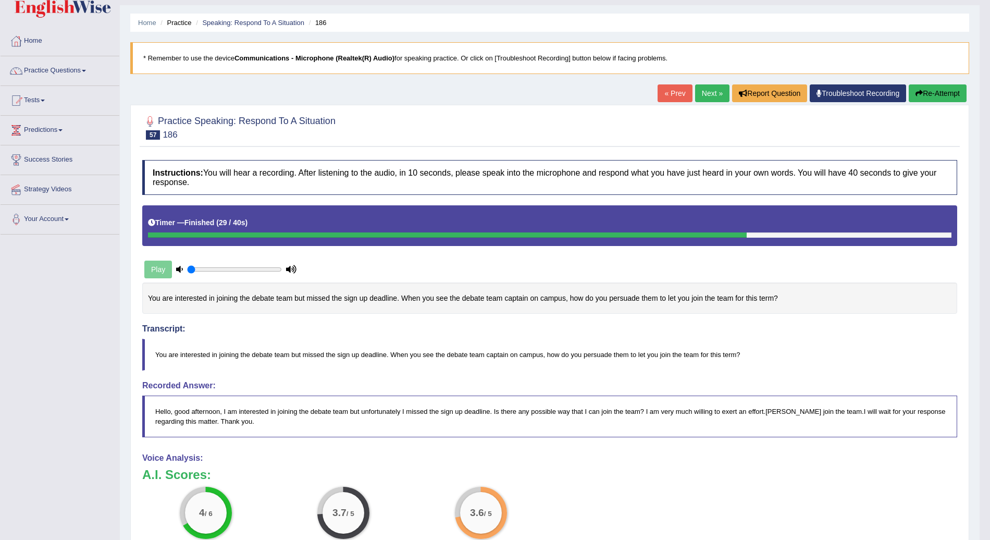
click at [938, 92] on button "Re-Attempt" at bounding box center [938, 93] width 58 height 18
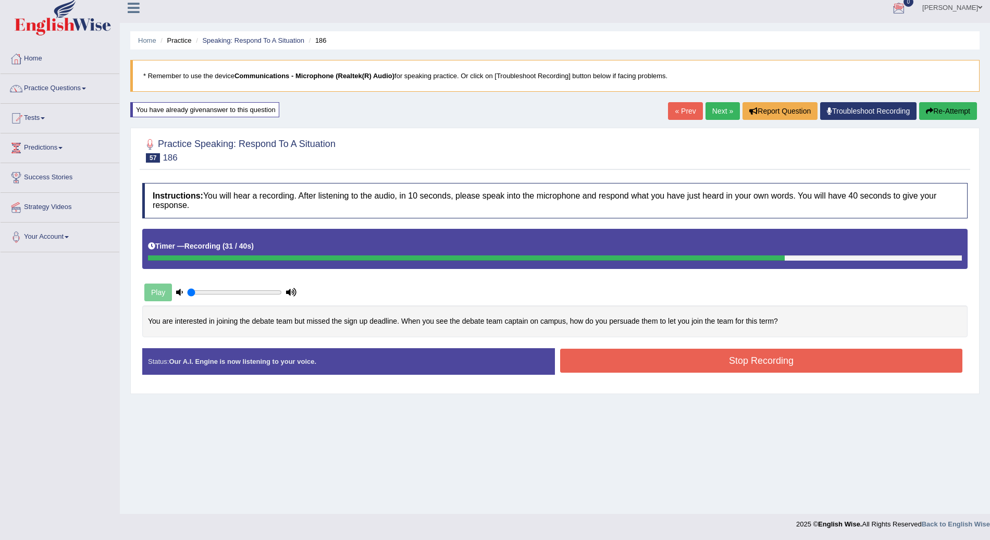
click at [779, 365] on button "Stop Recording" at bounding box center [761, 361] width 402 height 24
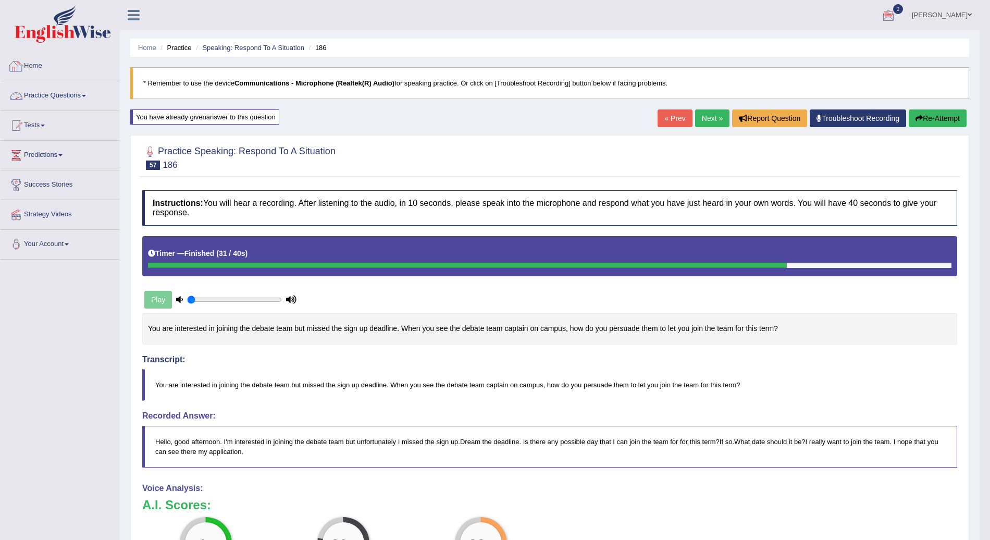
click at [84, 96] on span at bounding box center [84, 96] width 4 height 2
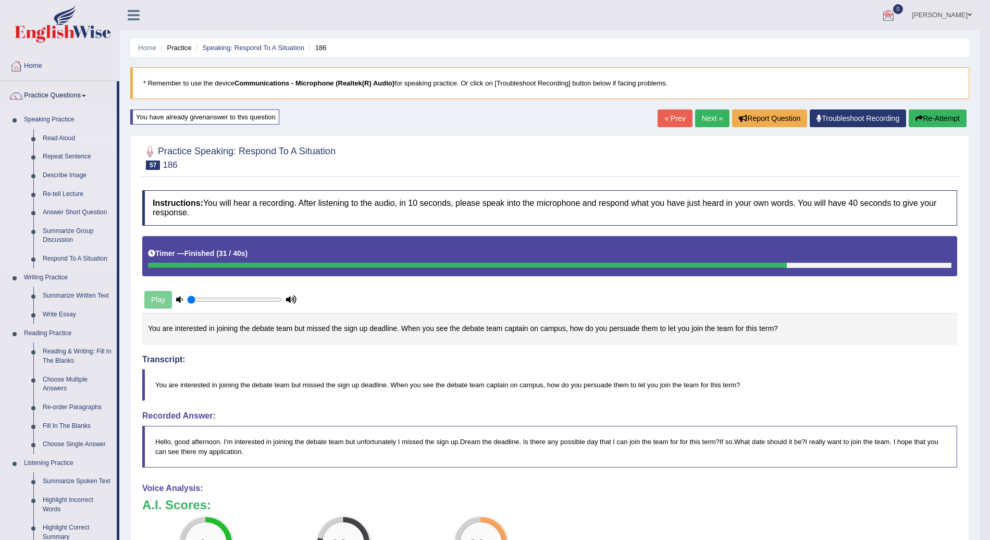
click at [67, 133] on link "Read Aloud" at bounding box center [77, 138] width 79 height 19
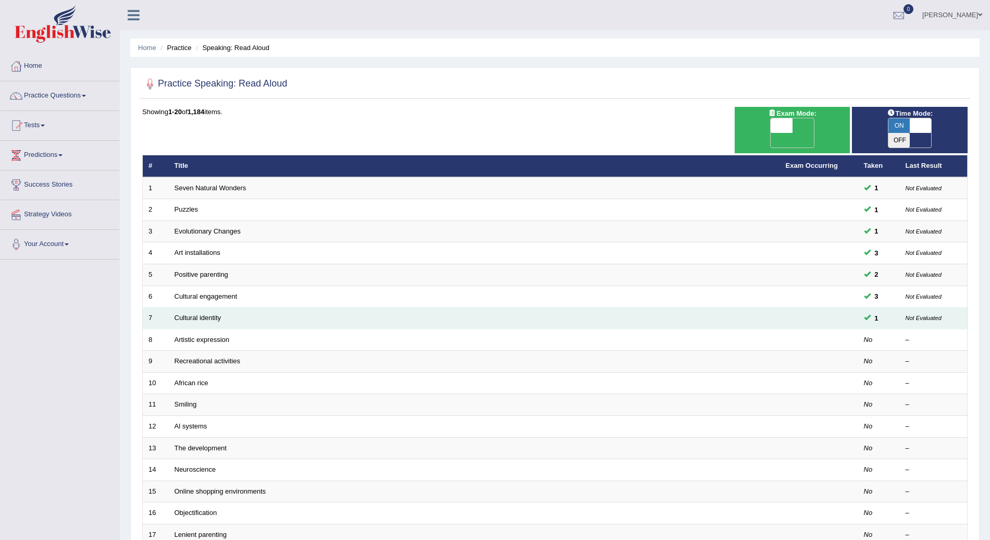
click at [203, 308] on td "Cultural identity" at bounding box center [474, 319] width 611 height 22
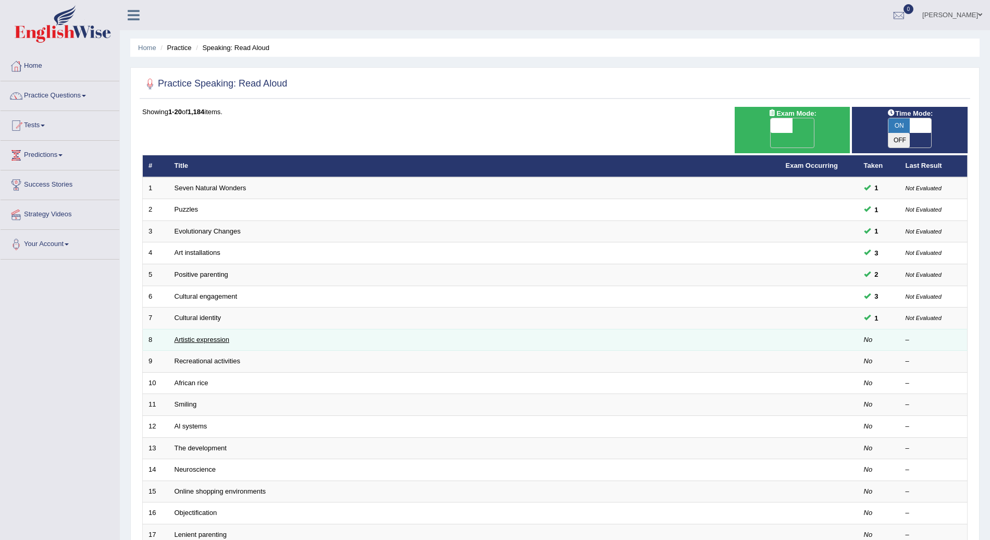
click at [210, 336] on link "Artistic expression" at bounding box center [202, 340] width 55 height 8
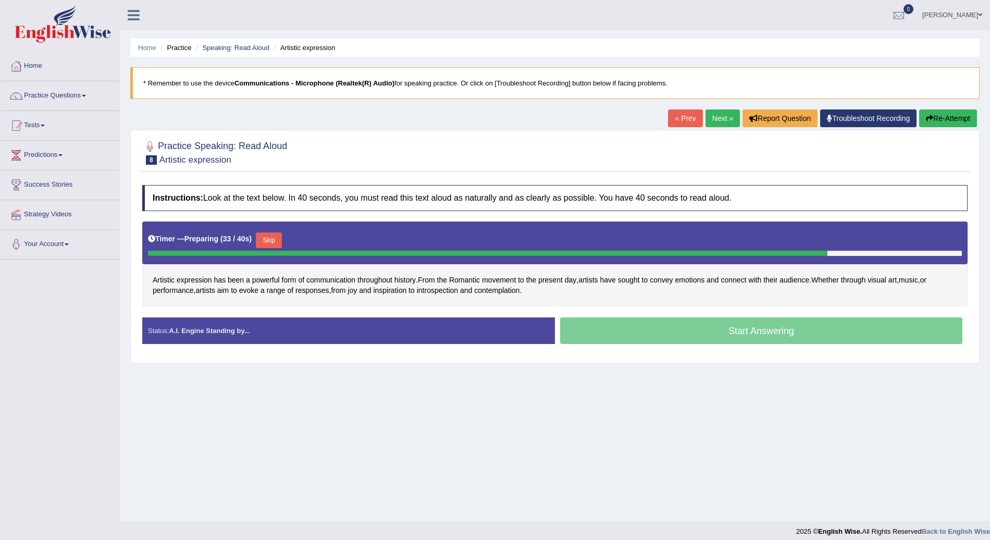
click at [265, 242] on button "Skip" at bounding box center [269, 240] width 26 height 16
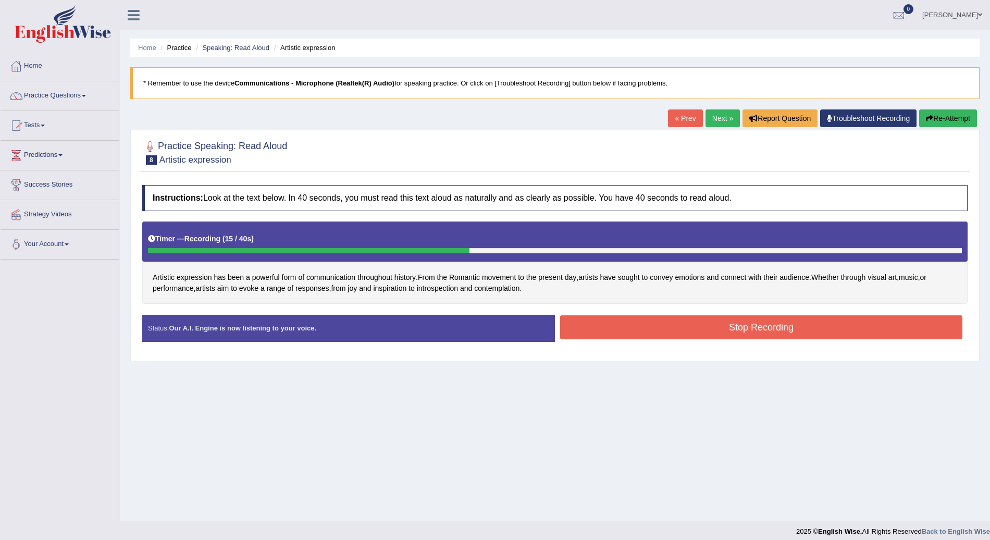
click at [652, 325] on button "Stop Recording" at bounding box center [761, 327] width 402 height 24
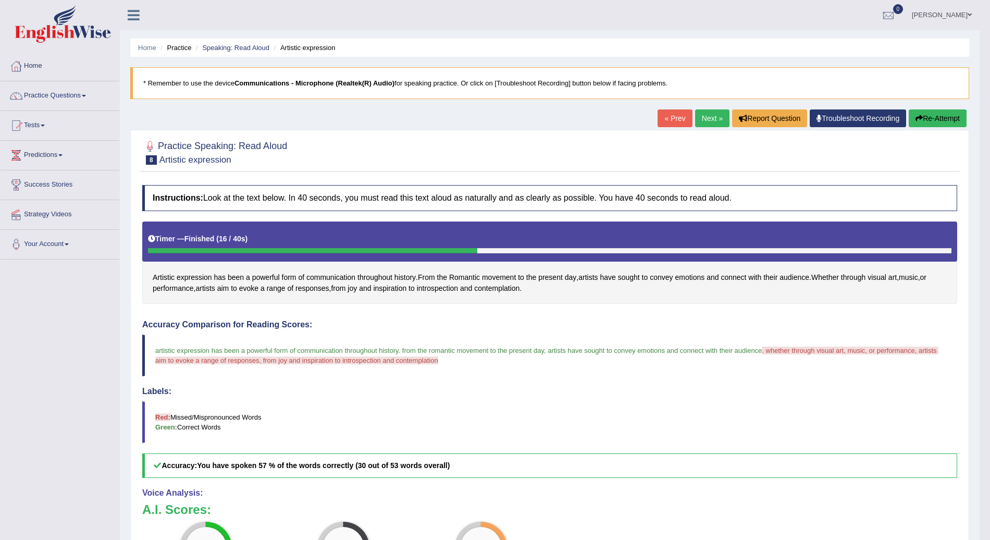
click at [940, 115] on button "Re-Attempt" at bounding box center [938, 118] width 58 height 18
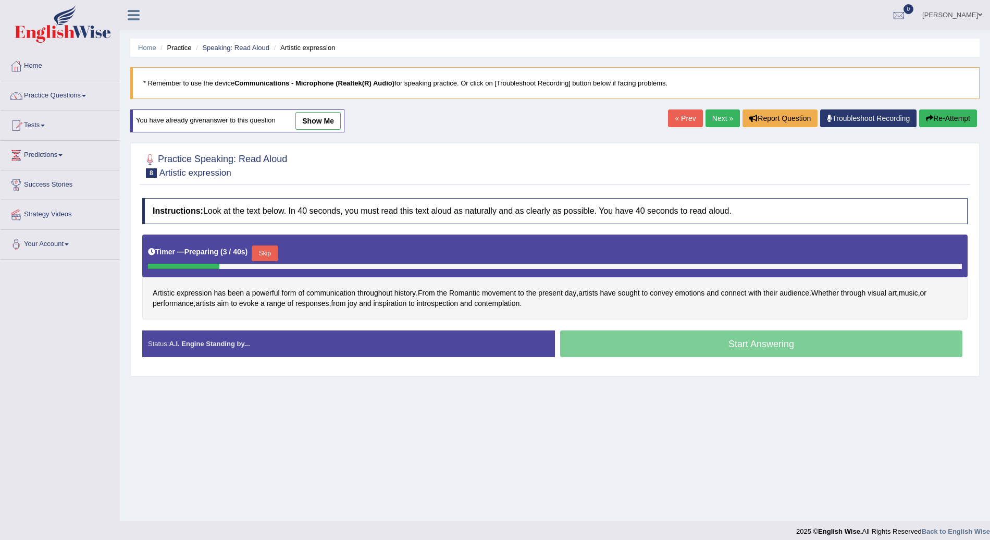
click at [260, 251] on button "Skip" at bounding box center [265, 254] width 26 height 16
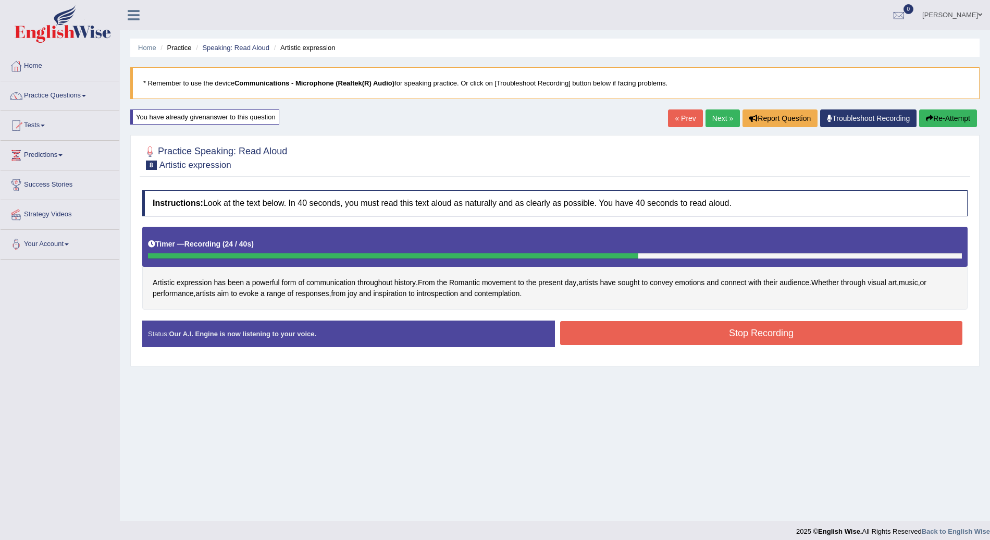
click at [727, 337] on button "Stop Recording" at bounding box center [761, 333] width 402 height 24
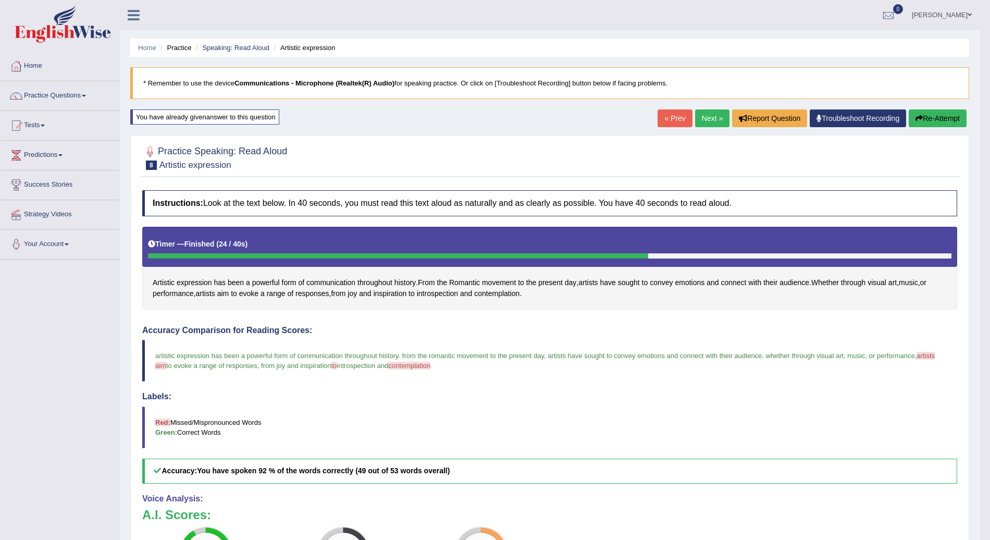
click at [713, 117] on link "Next »" at bounding box center [712, 118] width 34 height 18
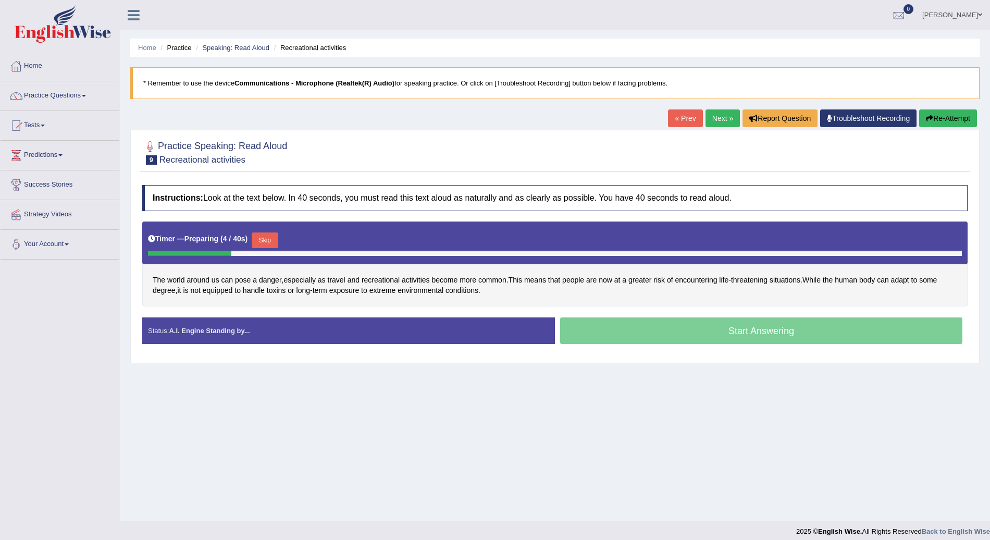
click at [267, 240] on button "Skip" at bounding box center [265, 240] width 26 height 16
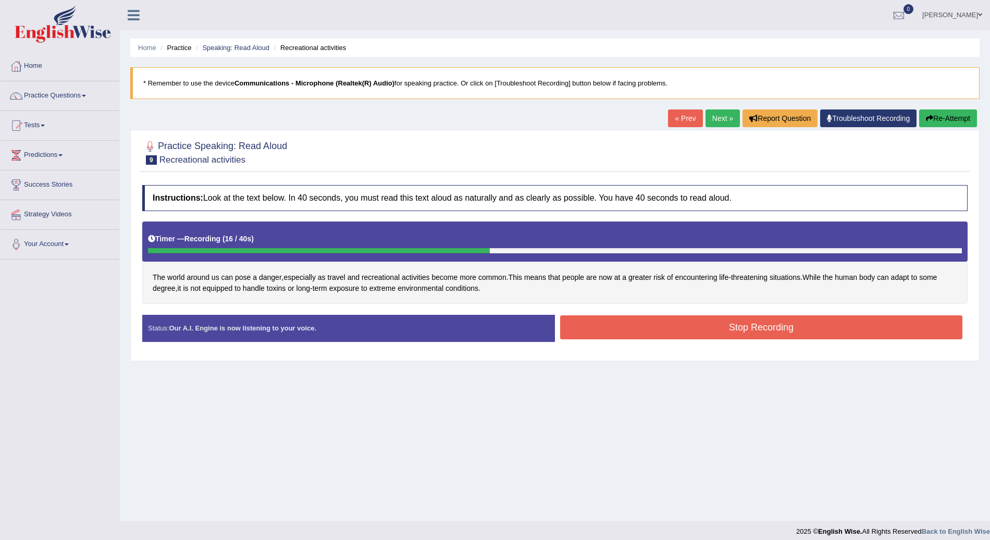
click at [646, 325] on button "Stop Recording" at bounding box center [761, 327] width 402 height 24
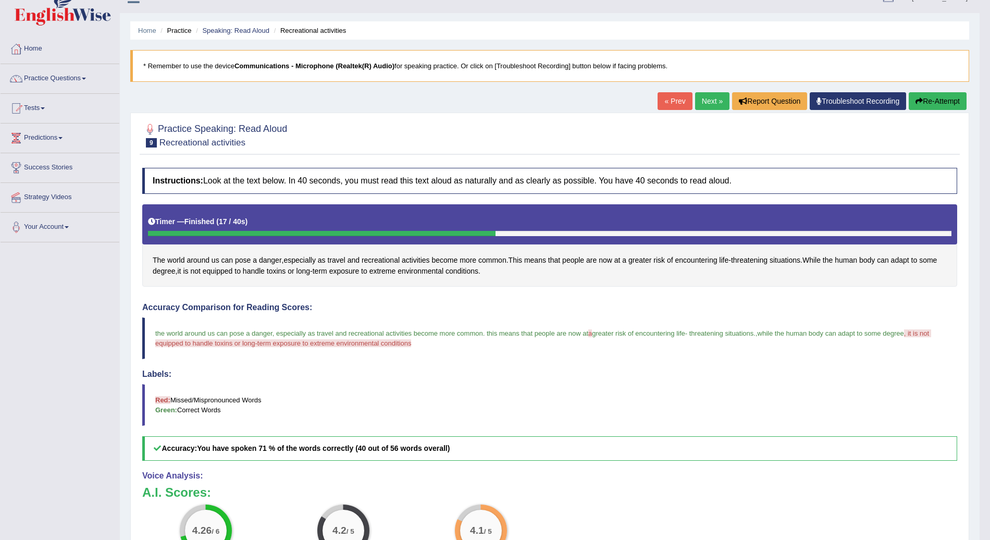
scroll to position [16, 0]
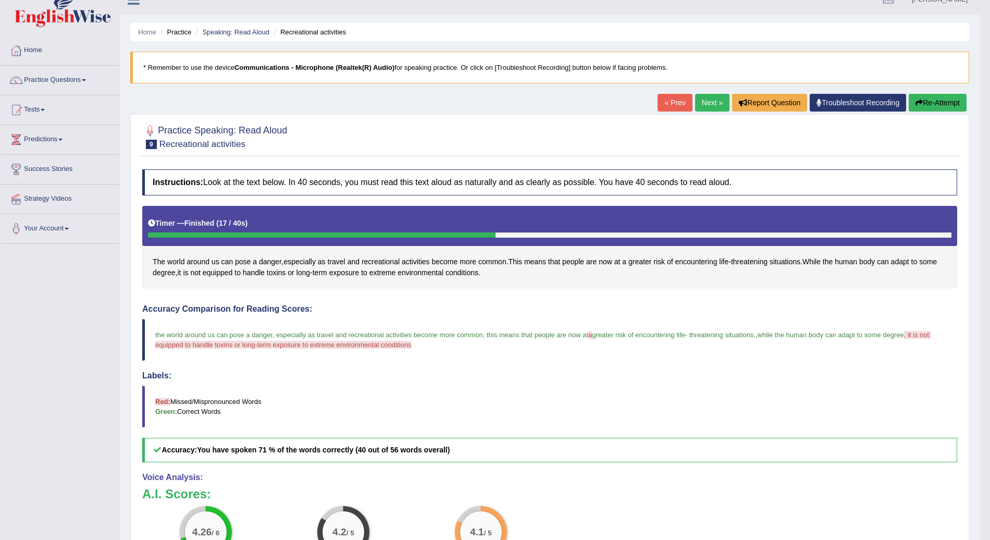
click at [713, 99] on link "Next »" at bounding box center [712, 103] width 34 height 18
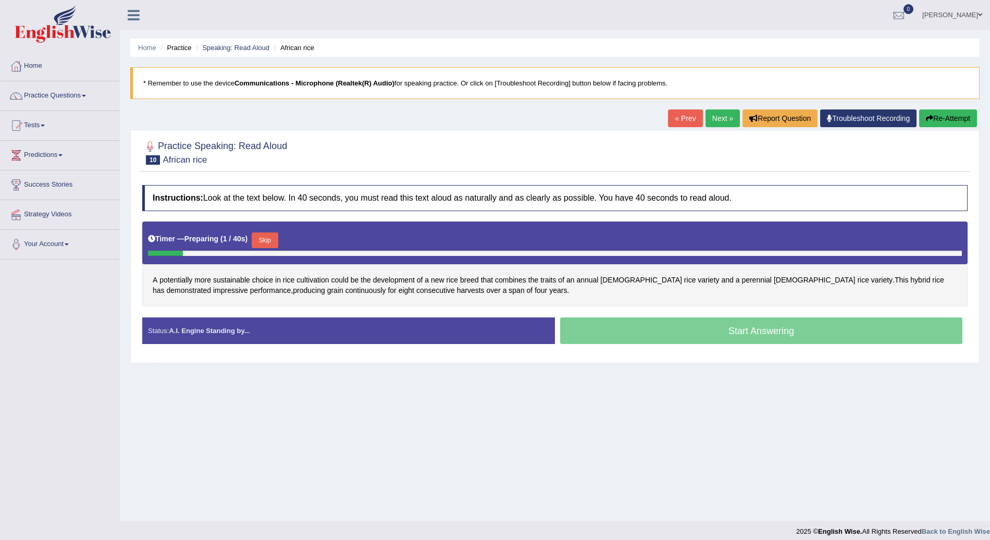
click at [271, 234] on button "Skip" at bounding box center [265, 240] width 26 height 16
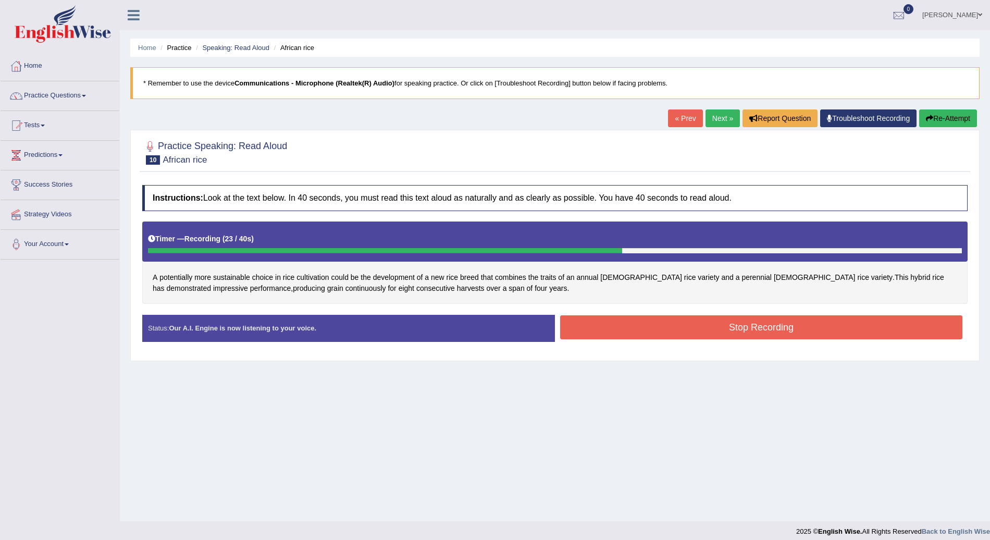
click at [644, 329] on button "Stop Recording" at bounding box center [761, 327] width 402 height 24
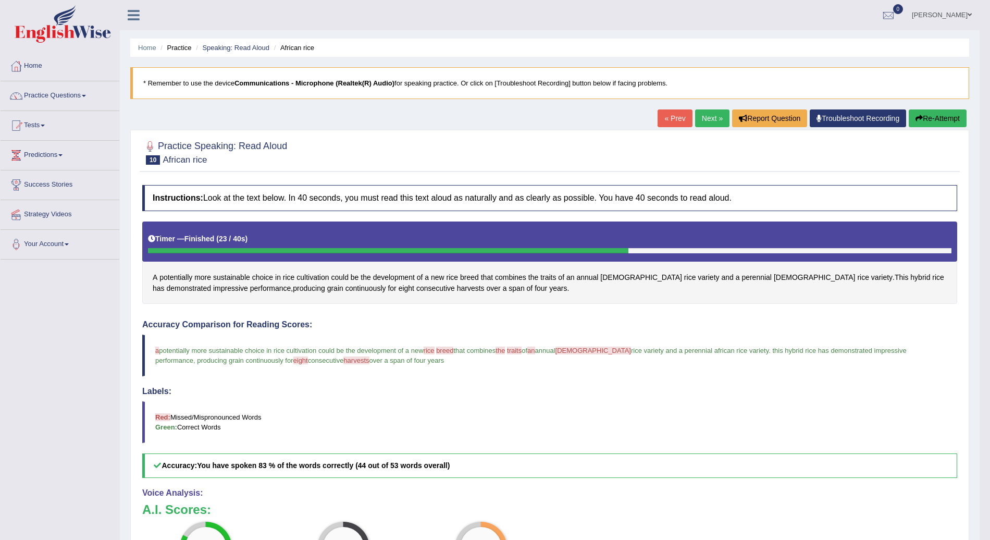
click at [710, 118] on link "Next »" at bounding box center [712, 118] width 34 height 18
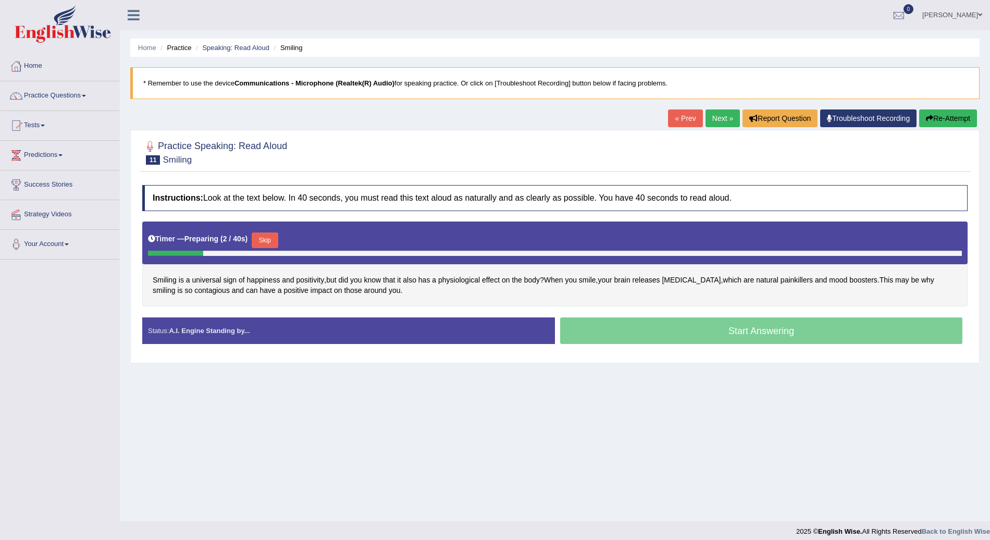
click at [264, 238] on button "Skip" at bounding box center [265, 240] width 26 height 16
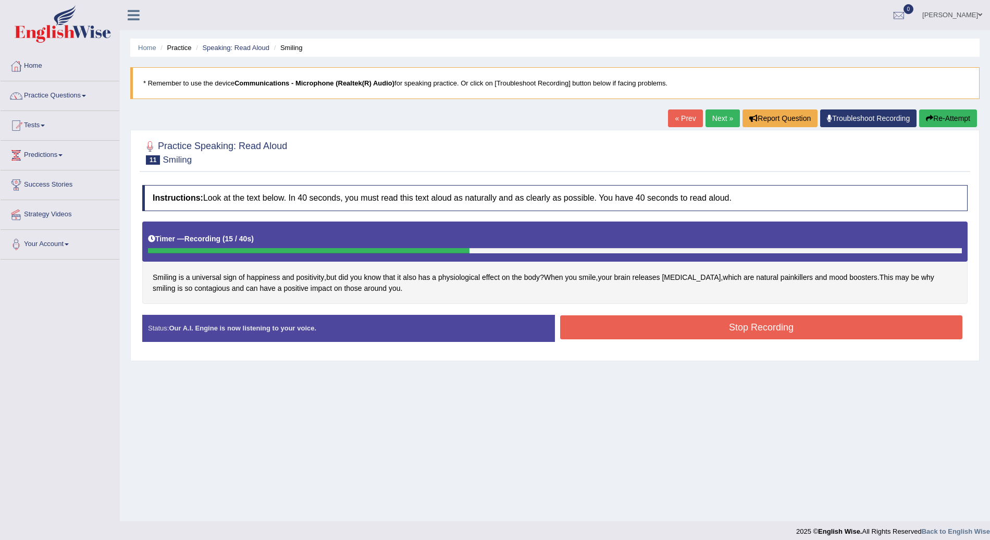
click at [837, 324] on button "Stop Recording" at bounding box center [761, 327] width 402 height 24
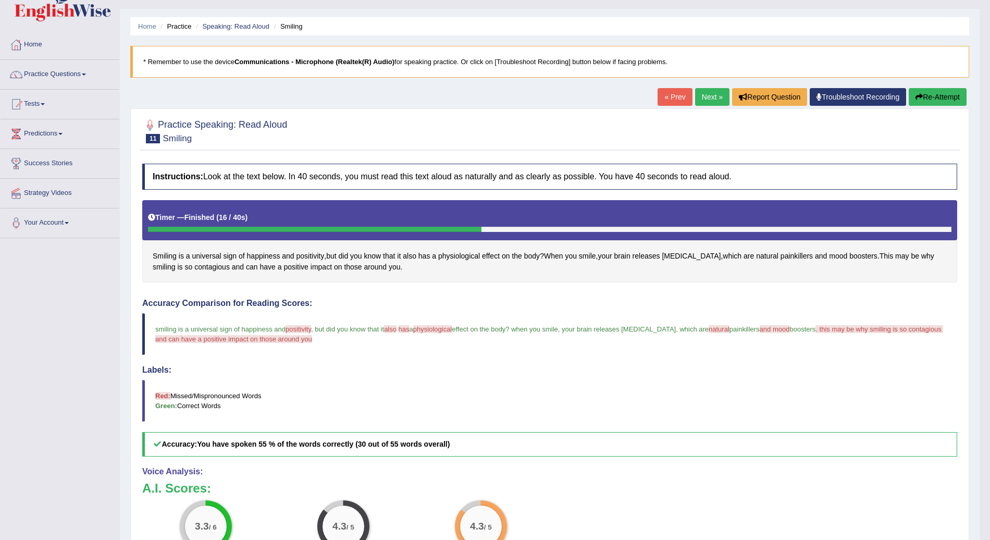
scroll to position [21, 0]
click at [710, 93] on link "Next »" at bounding box center [712, 98] width 34 height 18
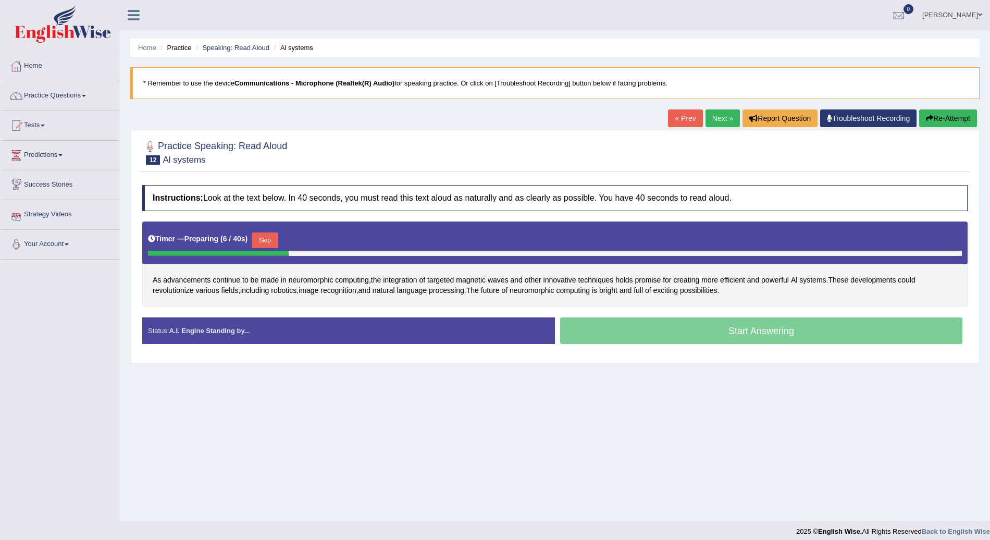
click at [274, 237] on button "Skip" at bounding box center [265, 240] width 26 height 16
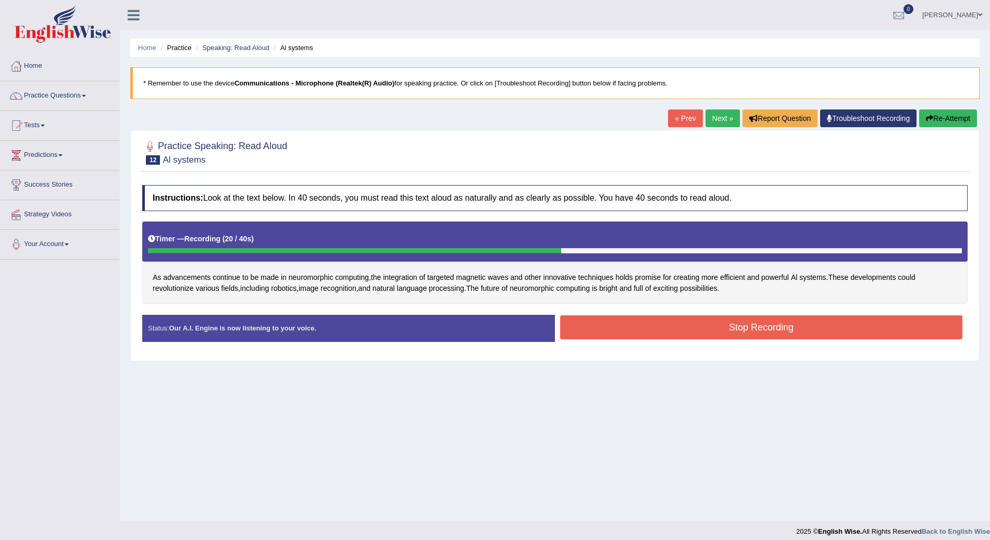
click at [622, 325] on button "Stop Recording" at bounding box center [761, 327] width 402 height 24
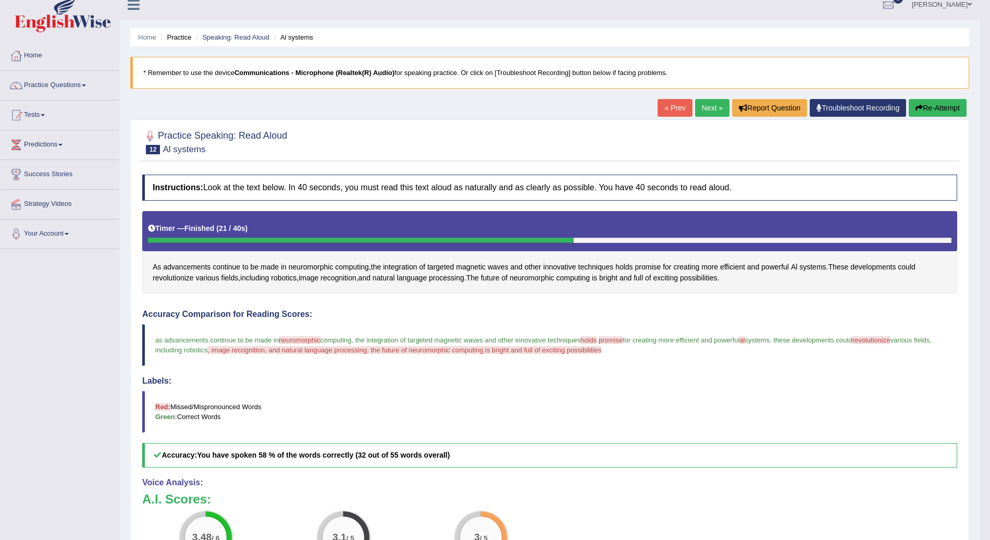
scroll to position [9, 0]
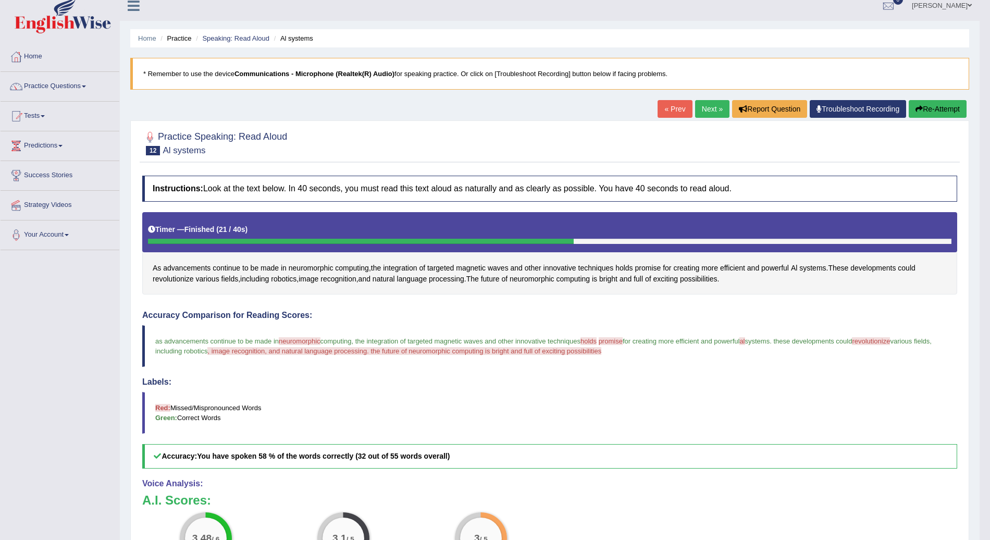
click at [712, 102] on link "Next »" at bounding box center [712, 109] width 34 height 18
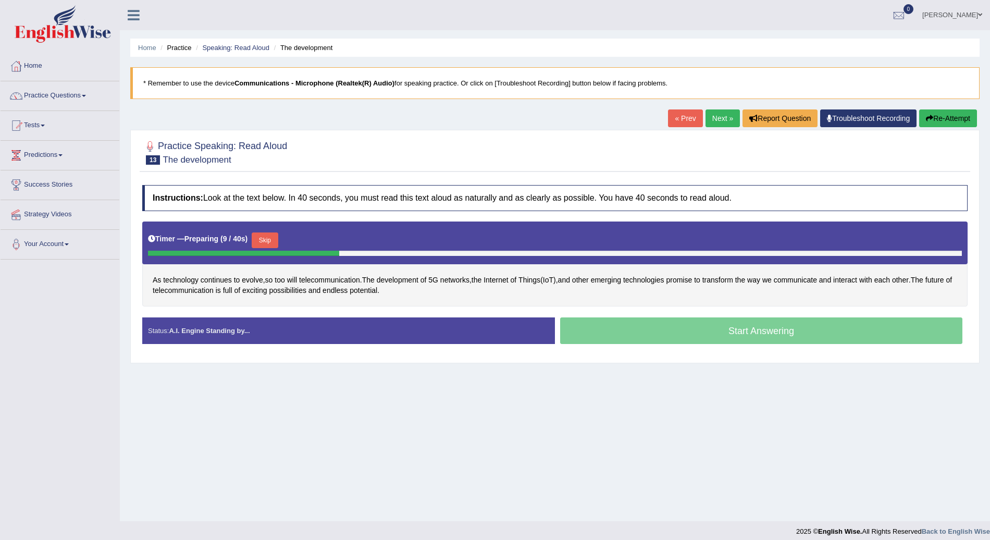
click at [263, 239] on button "Skip" at bounding box center [265, 240] width 26 height 16
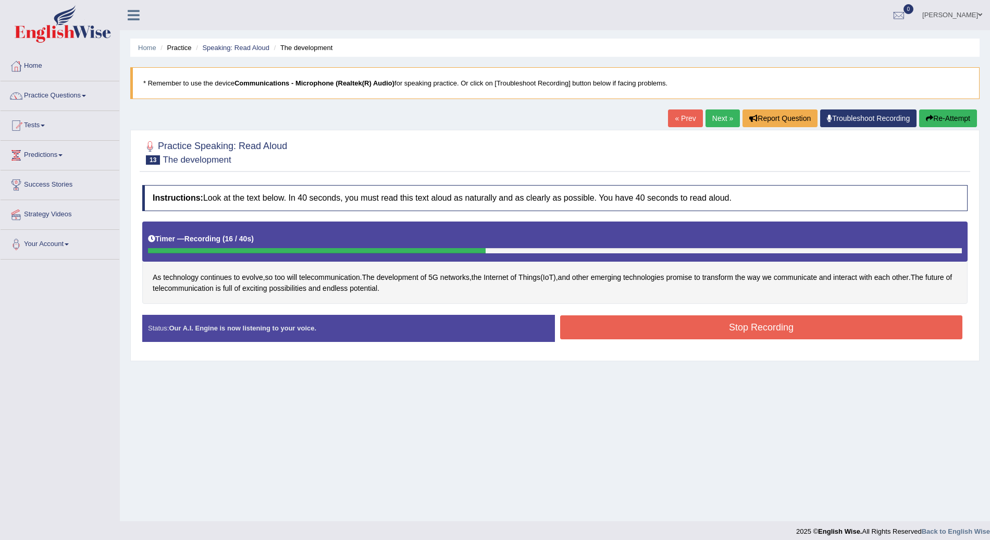
click at [850, 325] on button "Stop Recording" at bounding box center [761, 327] width 402 height 24
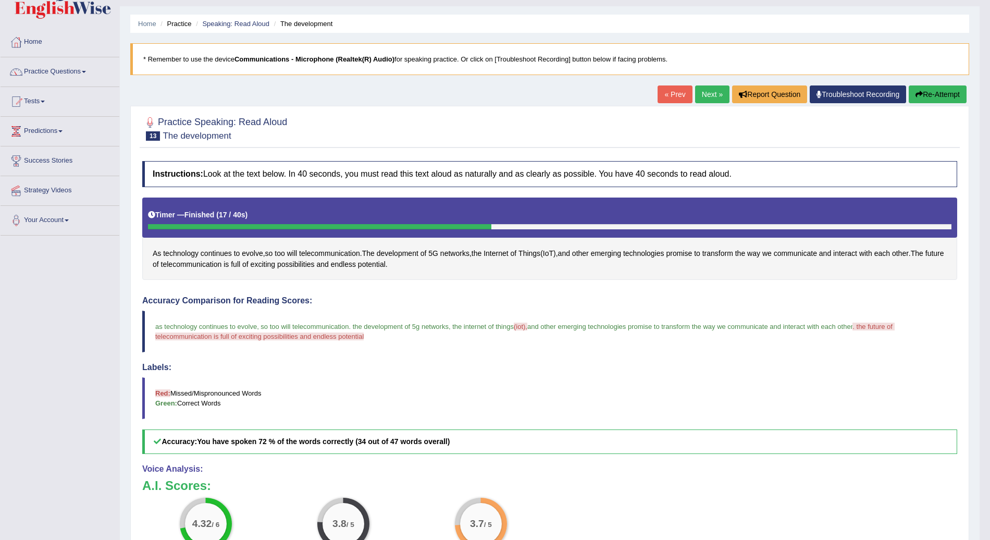
scroll to position [20, 0]
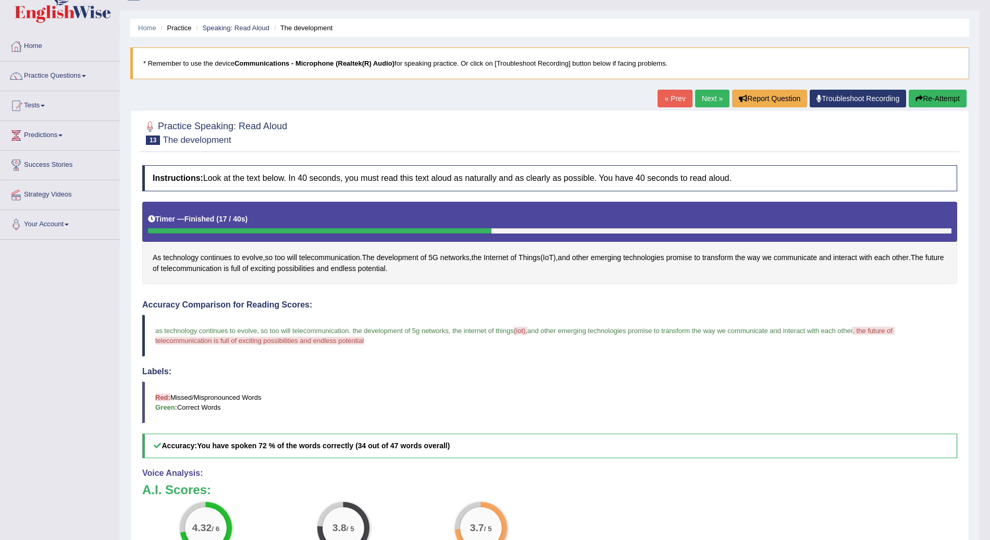
click at [714, 92] on link "Next »" at bounding box center [712, 99] width 34 height 18
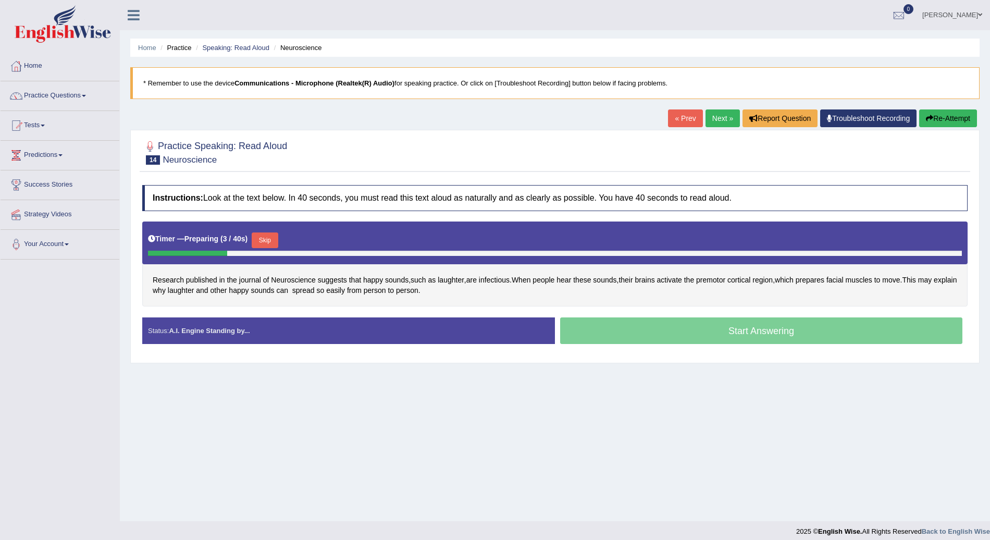
click at [262, 232] on button "Skip" at bounding box center [265, 240] width 26 height 16
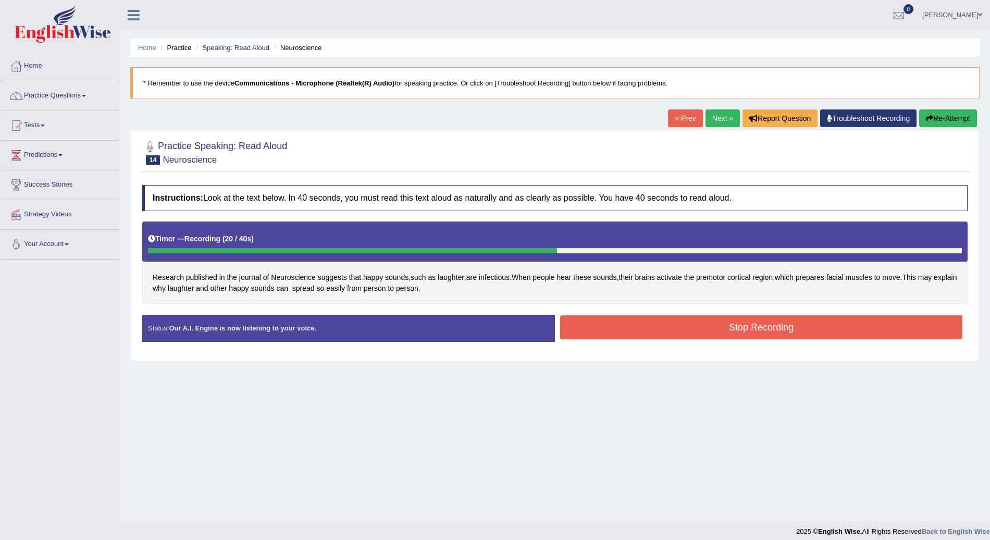
click at [682, 328] on button "Stop Recording" at bounding box center [761, 327] width 402 height 24
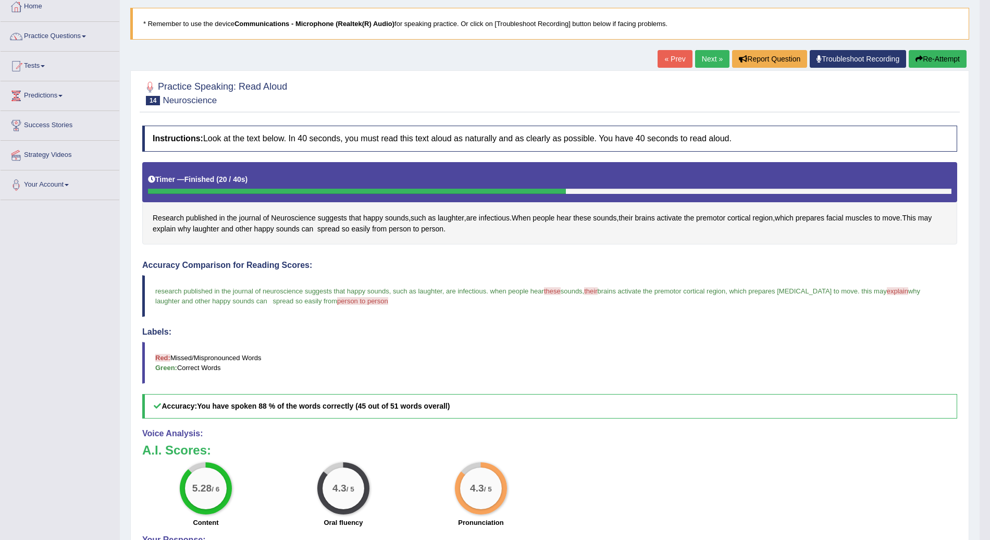
scroll to position [56, 0]
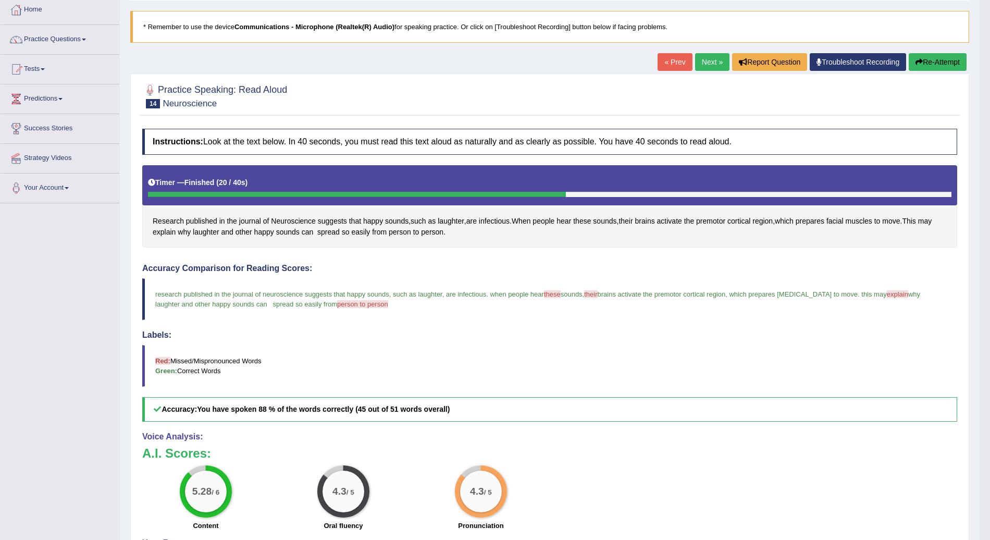
click at [701, 62] on link "Next »" at bounding box center [712, 62] width 34 height 18
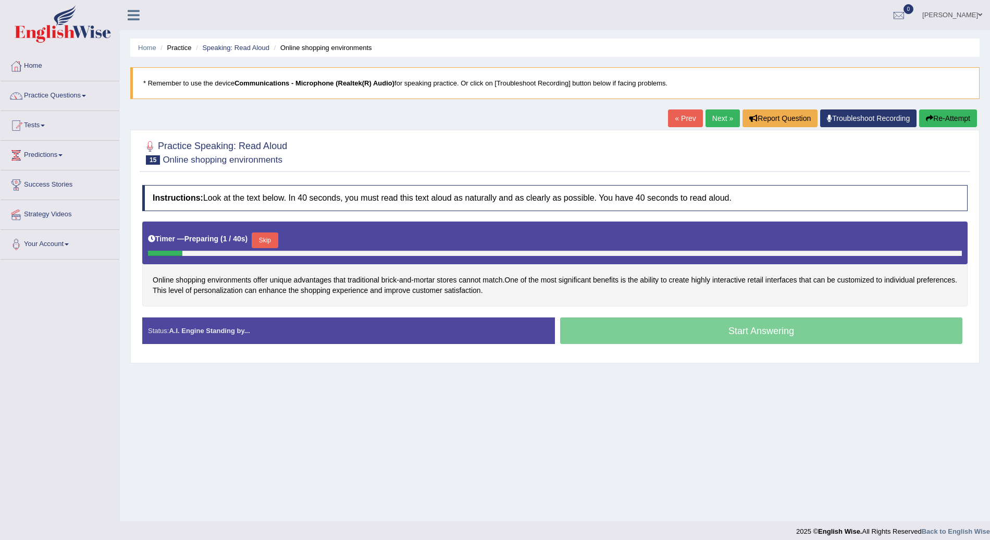
click at [266, 234] on button "Skip" at bounding box center [265, 240] width 26 height 16
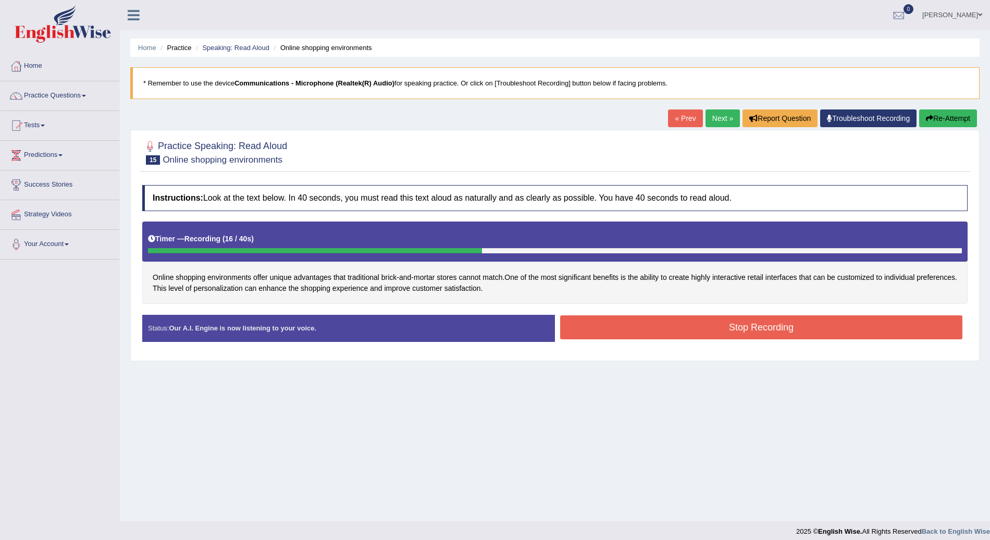
click at [718, 326] on button "Stop Recording" at bounding box center [761, 327] width 402 height 24
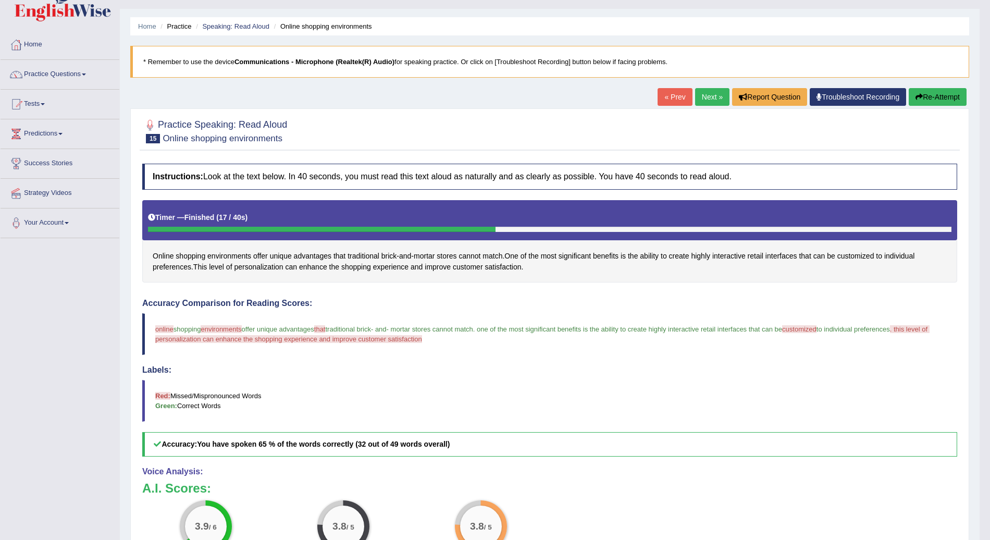
scroll to position [21, 0]
click at [713, 96] on link "Next »" at bounding box center [712, 98] width 34 height 18
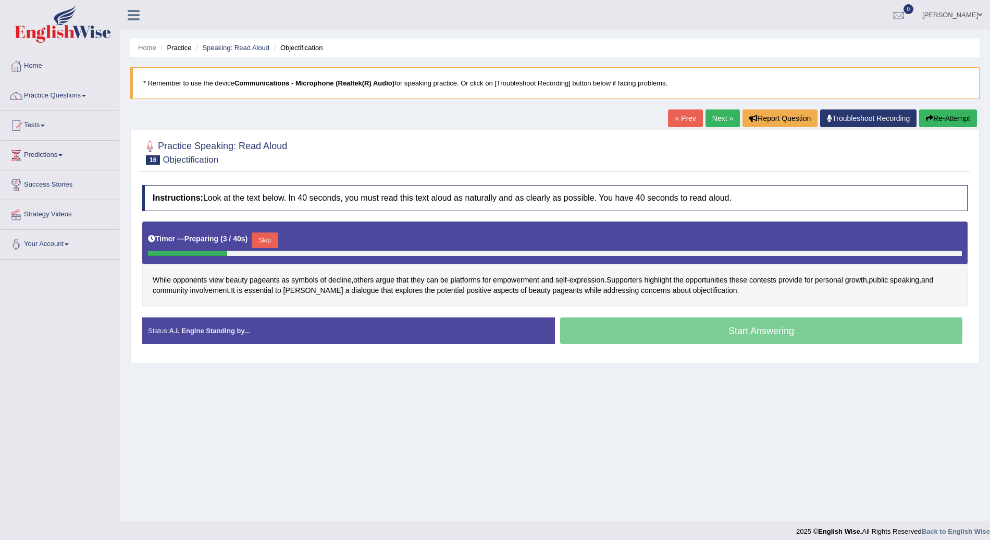
click at [265, 236] on button "Skip" at bounding box center [265, 240] width 26 height 16
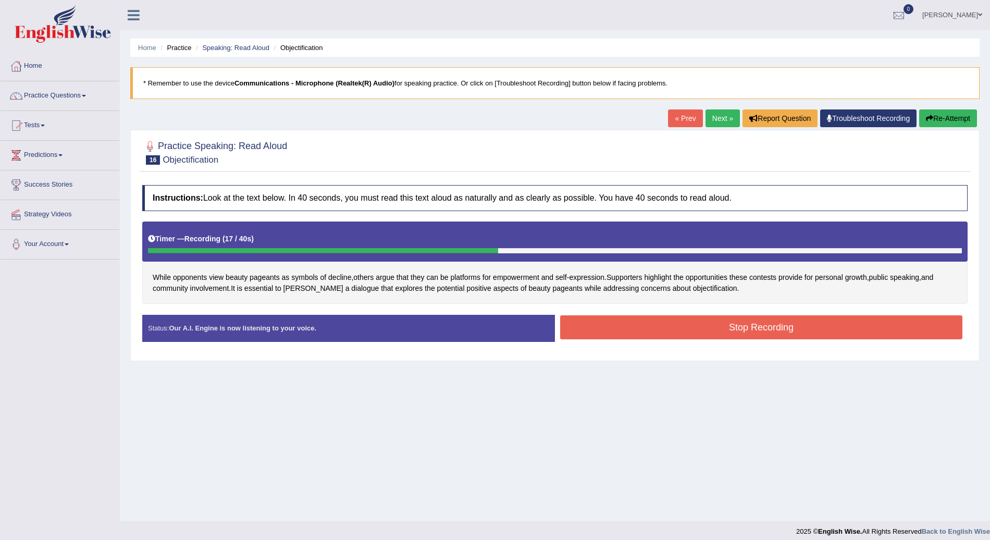
click at [802, 336] on button "Stop Recording" at bounding box center [761, 327] width 402 height 24
